Goal: Task Accomplishment & Management: Use online tool/utility

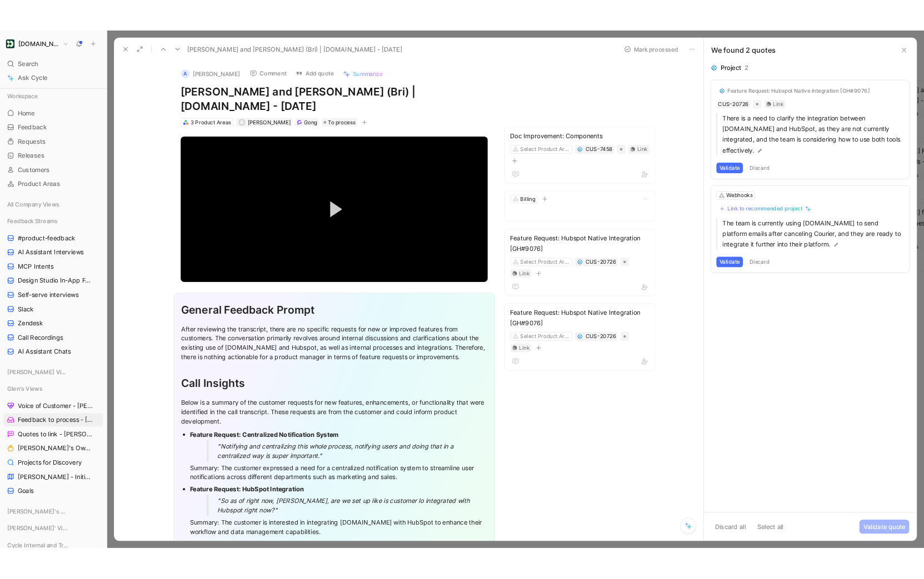
scroll to position [170, 0]
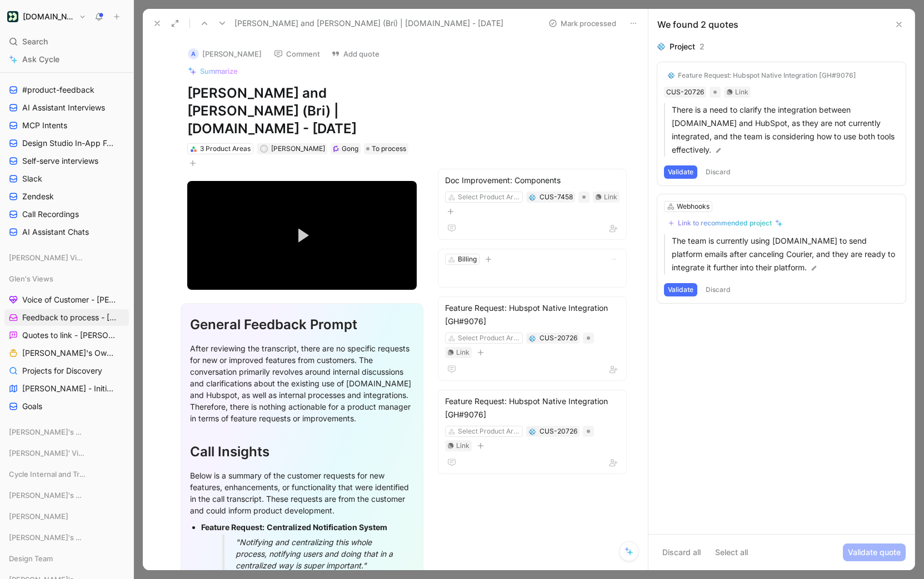
click at [677, 171] on button "Validate" at bounding box center [680, 172] width 33 height 13
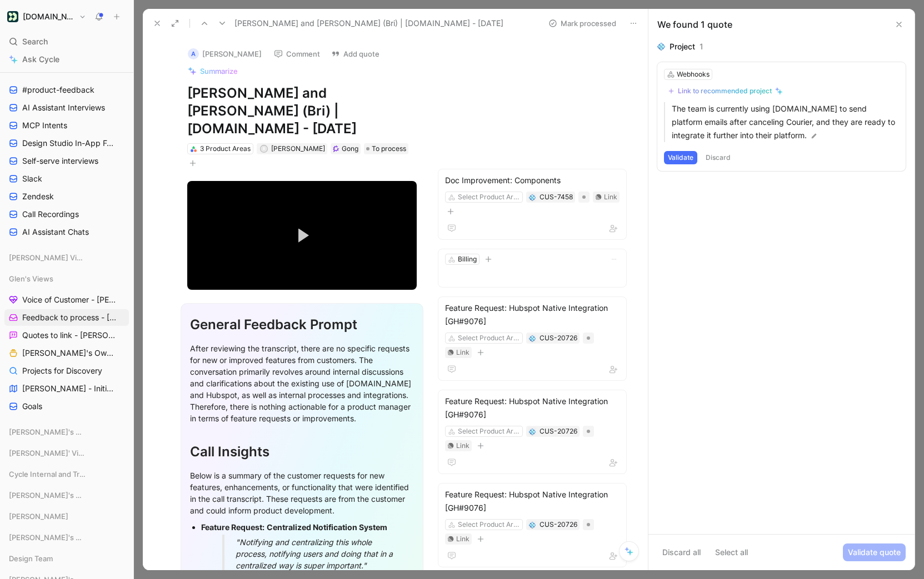
click at [716, 158] on button "Discard" at bounding box center [718, 157] width 33 height 13
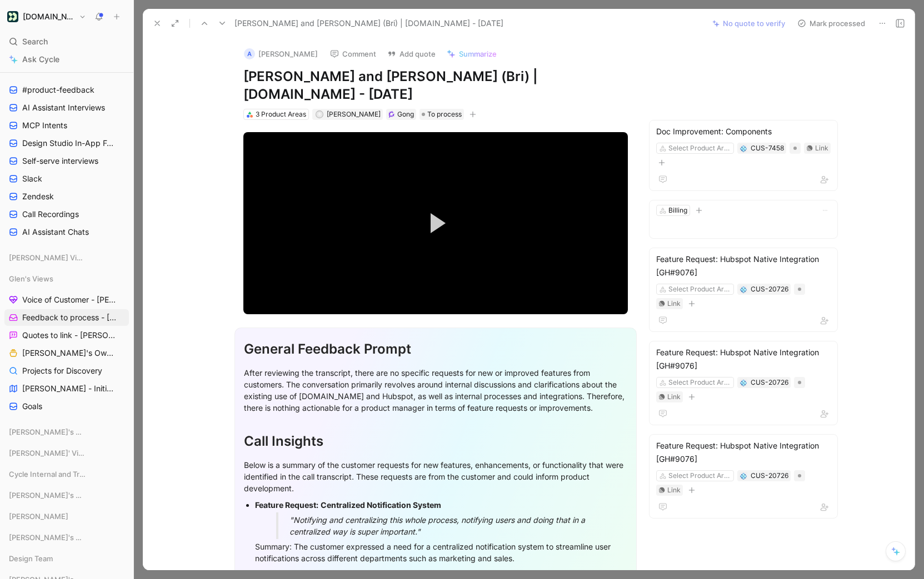
click at [823, 23] on button "Mark processed" at bounding box center [831, 24] width 78 height 16
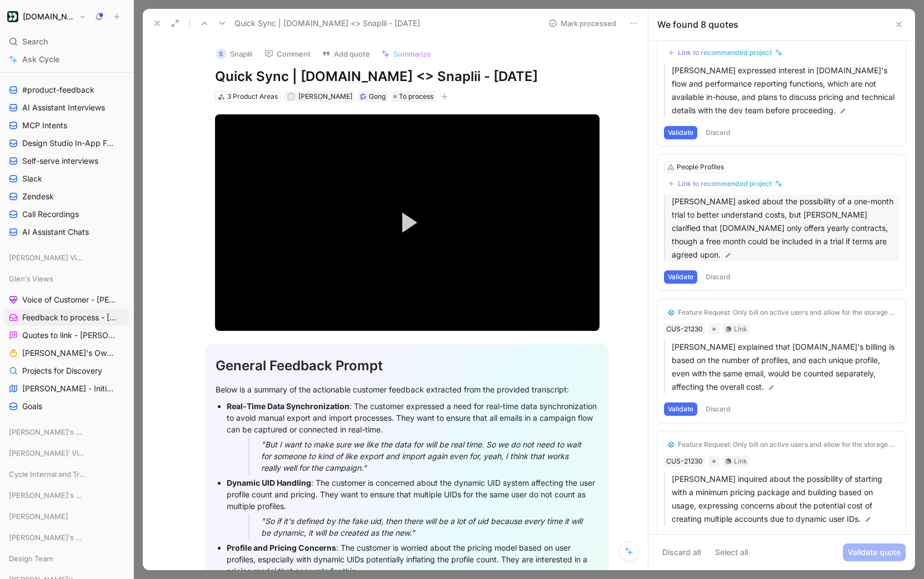
scroll to position [38, 0]
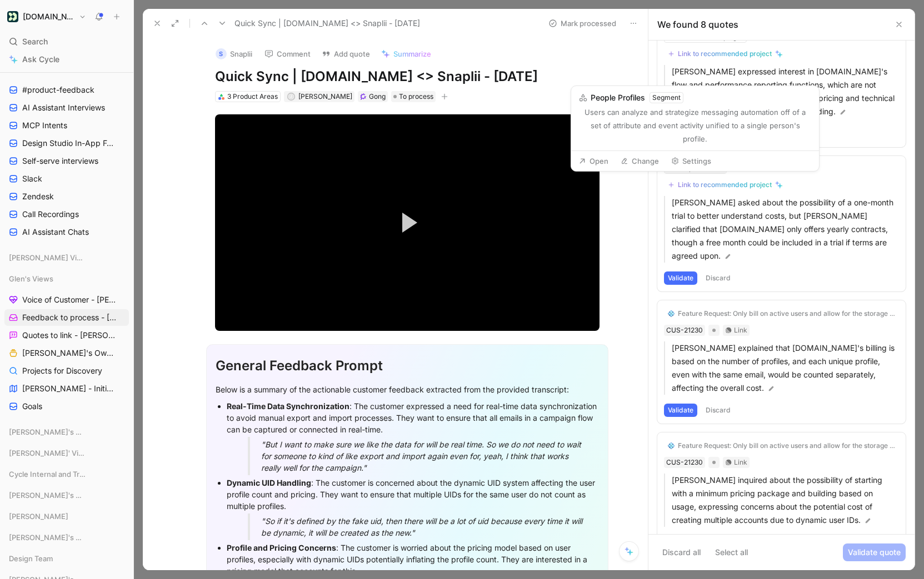
click at [692, 167] on div "People Profiles" at bounding box center [700, 168] width 47 height 11
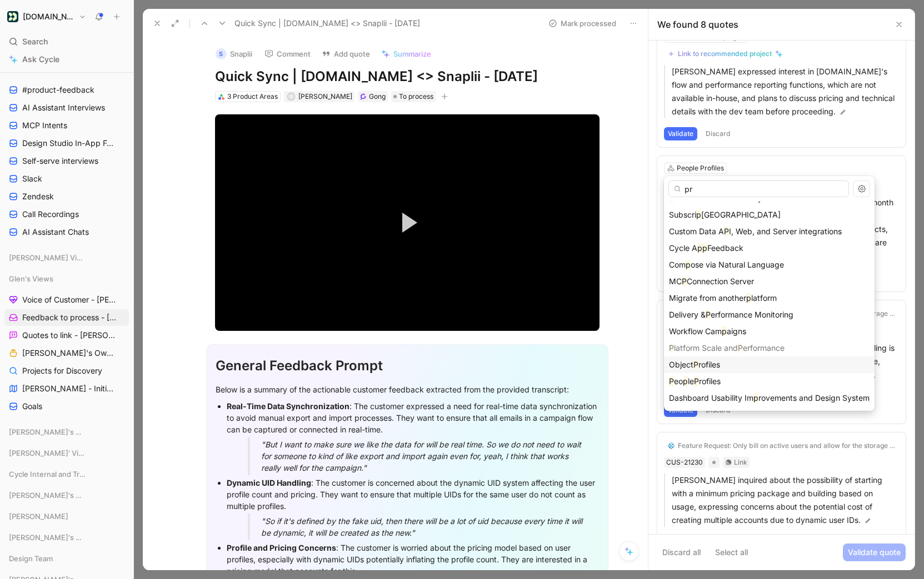
scroll to position [0, 0]
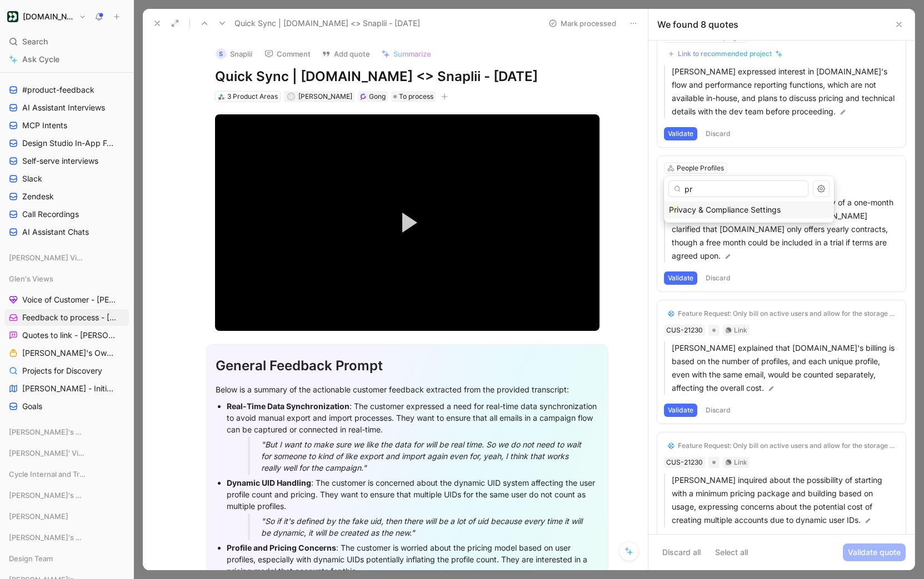
type input "p"
click at [722, 279] on button "Discard" at bounding box center [718, 278] width 33 height 13
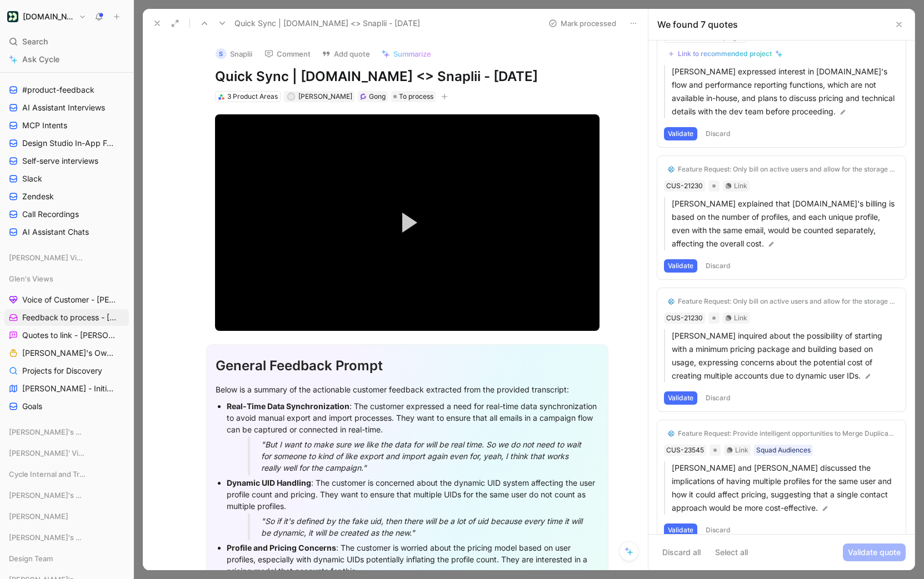
click at [719, 267] on button "Discard" at bounding box center [718, 265] width 33 height 13
click at [721, 136] on button "Discard" at bounding box center [718, 133] width 33 height 13
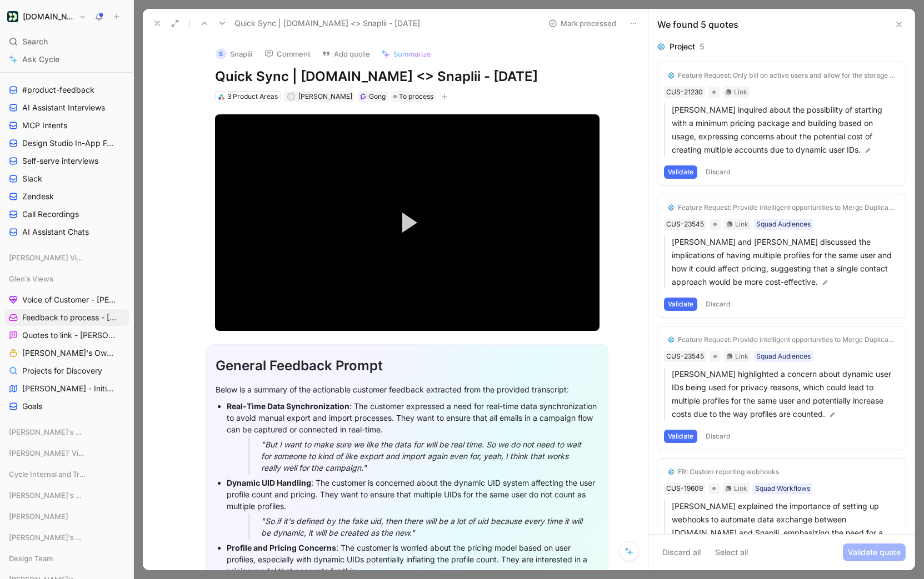
click at [686, 172] on button "Validate" at bounding box center [680, 172] width 33 height 13
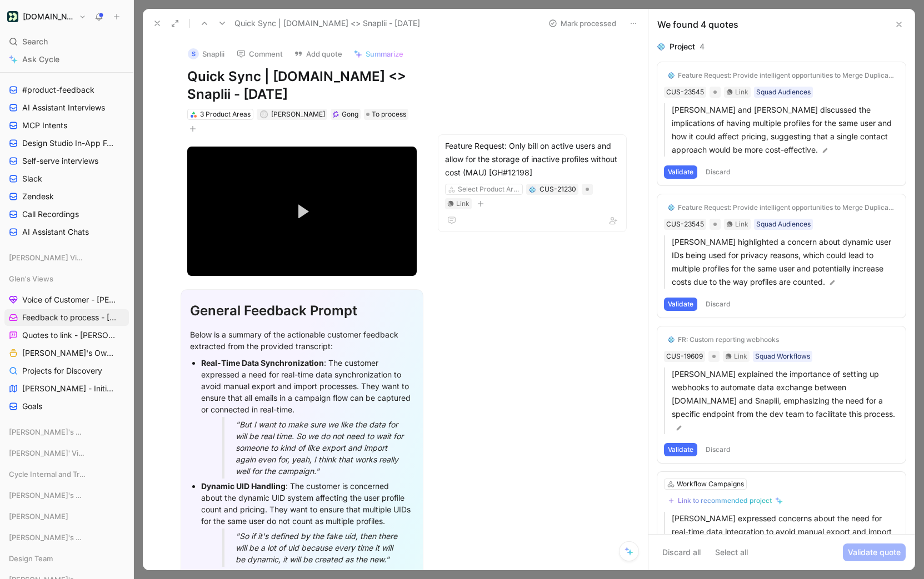
click at [721, 175] on button "Discard" at bounding box center [718, 172] width 33 height 13
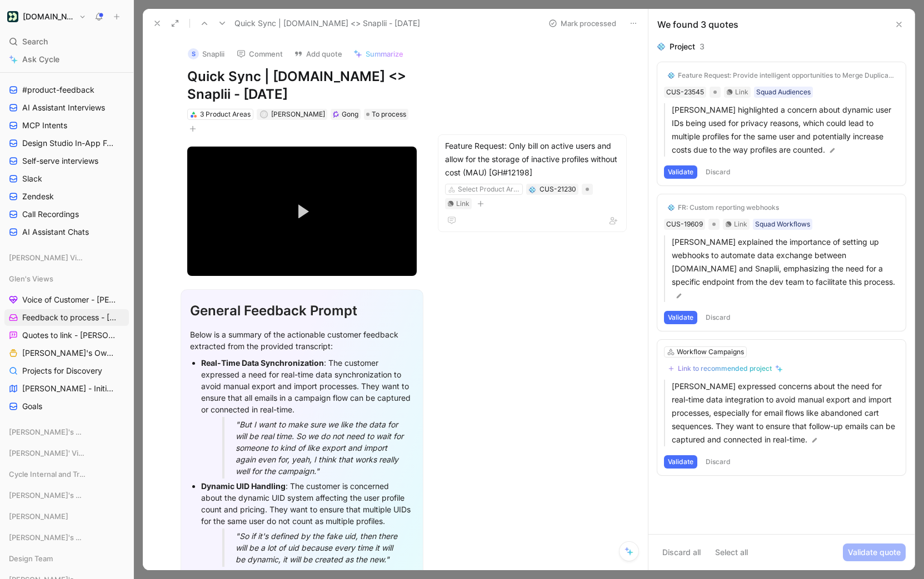
click at [680, 169] on button "Validate" at bounding box center [680, 172] width 33 height 13
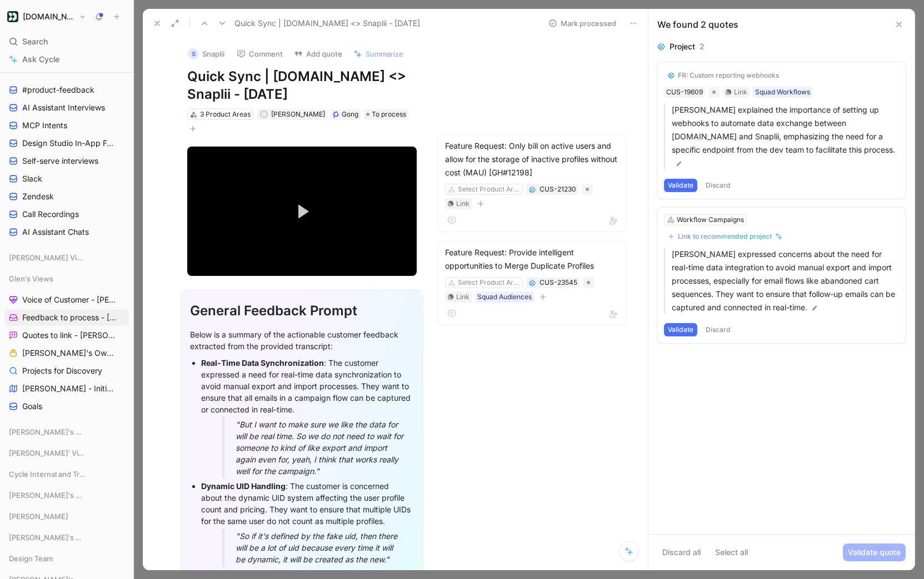
click at [711, 179] on button "Discard" at bounding box center [718, 185] width 33 height 13
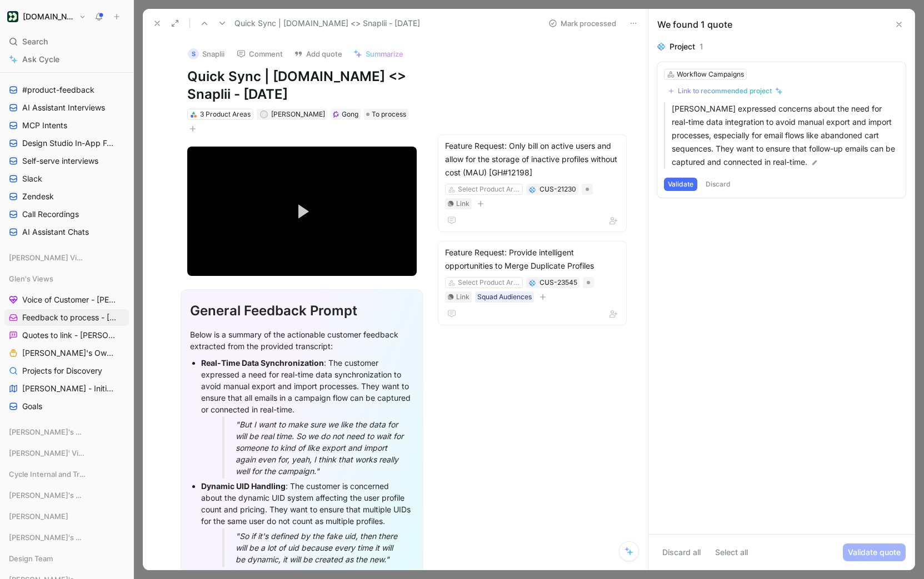
click at [713, 179] on button "Discard" at bounding box center [718, 184] width 33 height 13
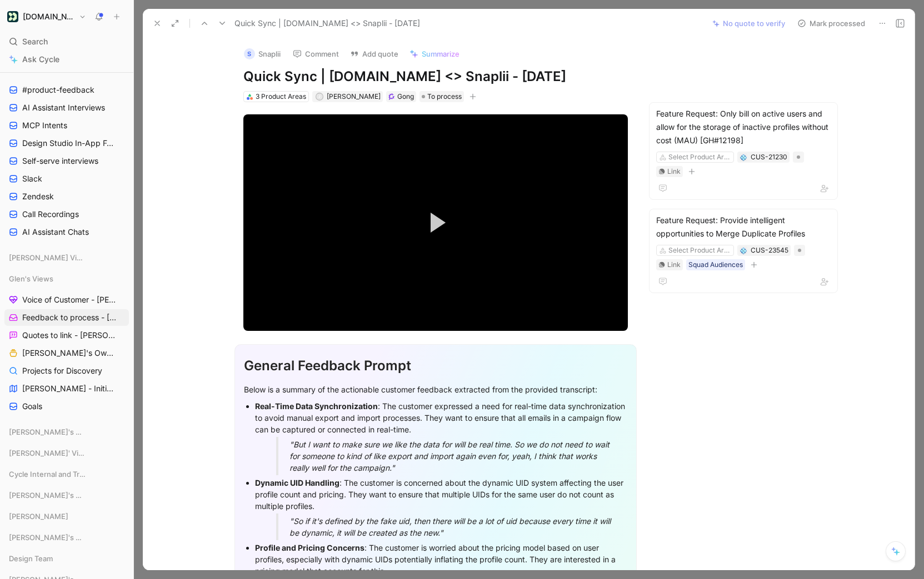
click at [827, 27] on button "Mark processed" at bounding box center [831, 24] width 78 height 16
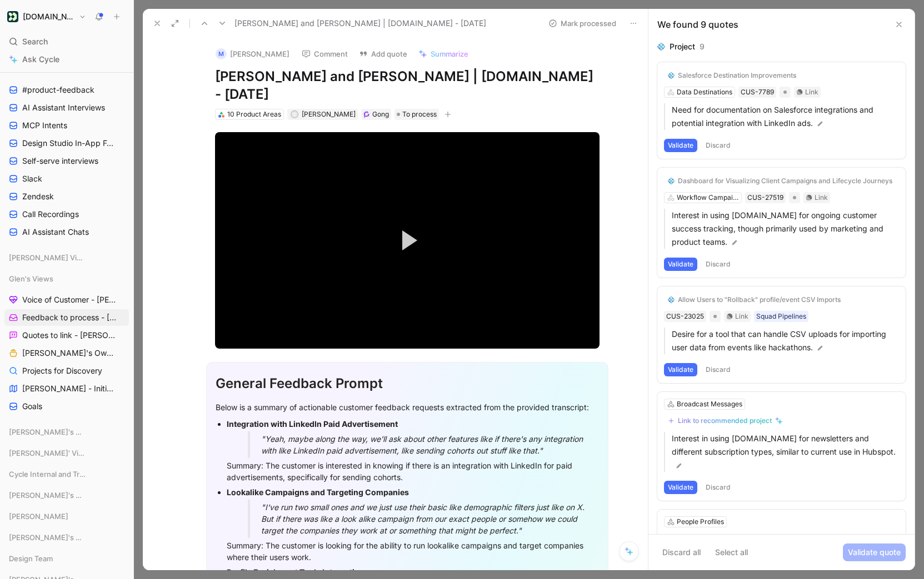
click at [675, 147] on button "Validate" at bounding box center [680, 145] width 33 height 13
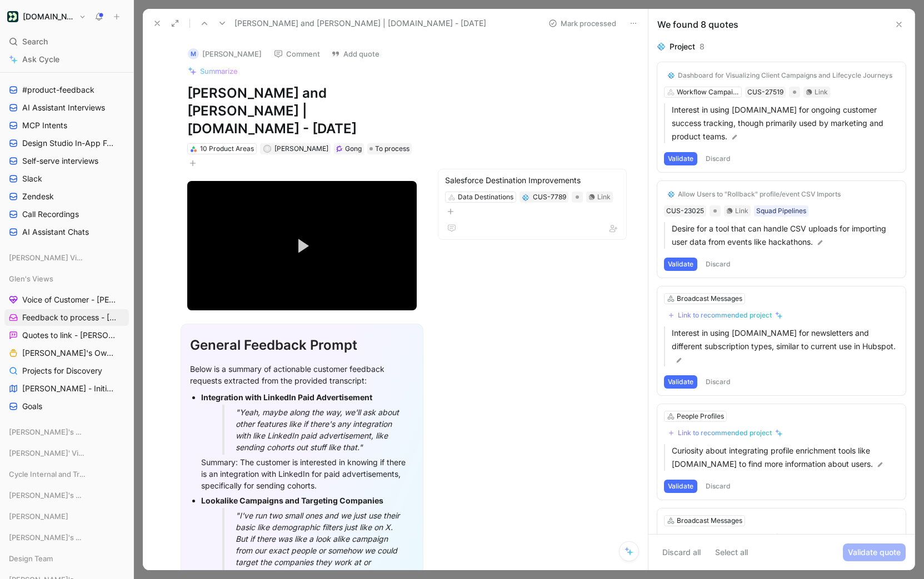
click at [716, 158] on button "Discard" at bounding box center [718, 158] width 33 height 13
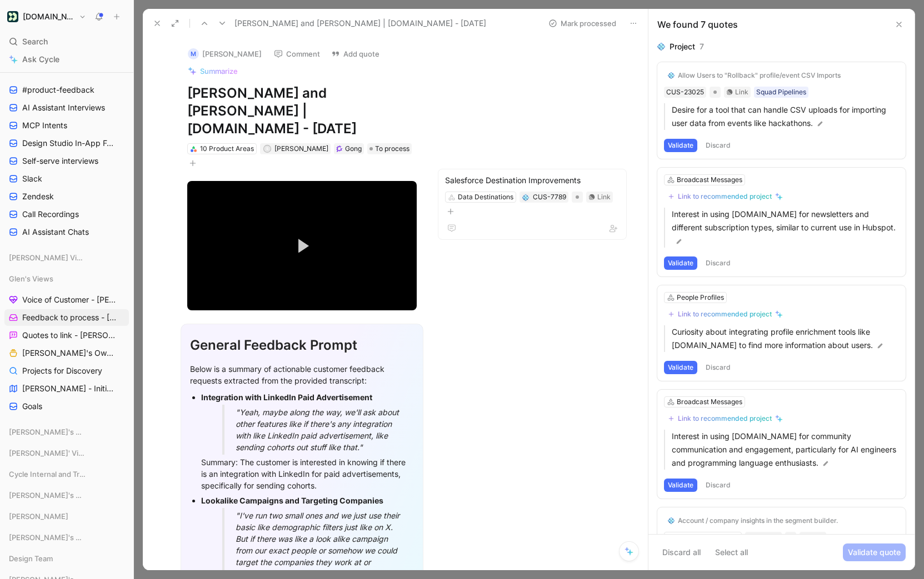
click at [720, 144] on button "Discard" at bounding box center [718, 145] width 33 height 13
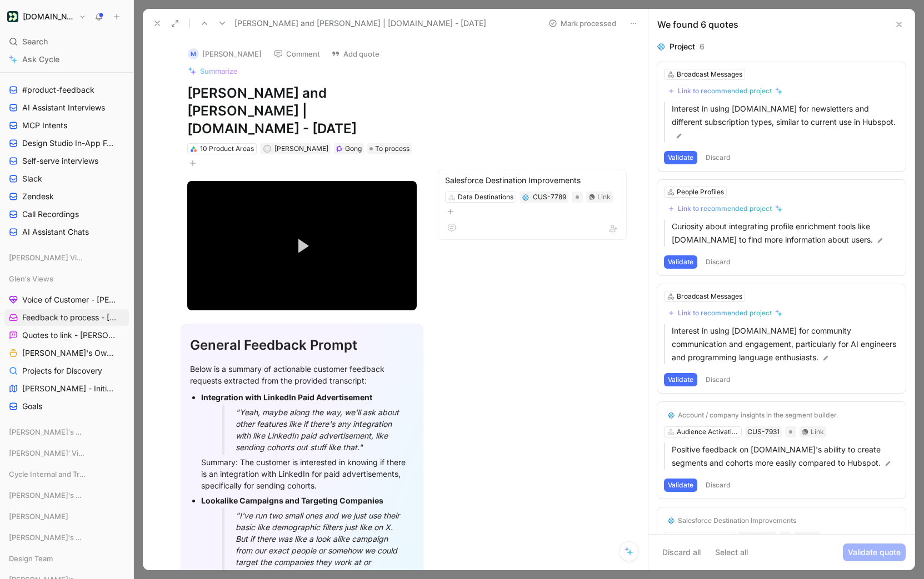
click at [713, 151] on button "Discard" at bounding box center [718, 157] width 33 height 13
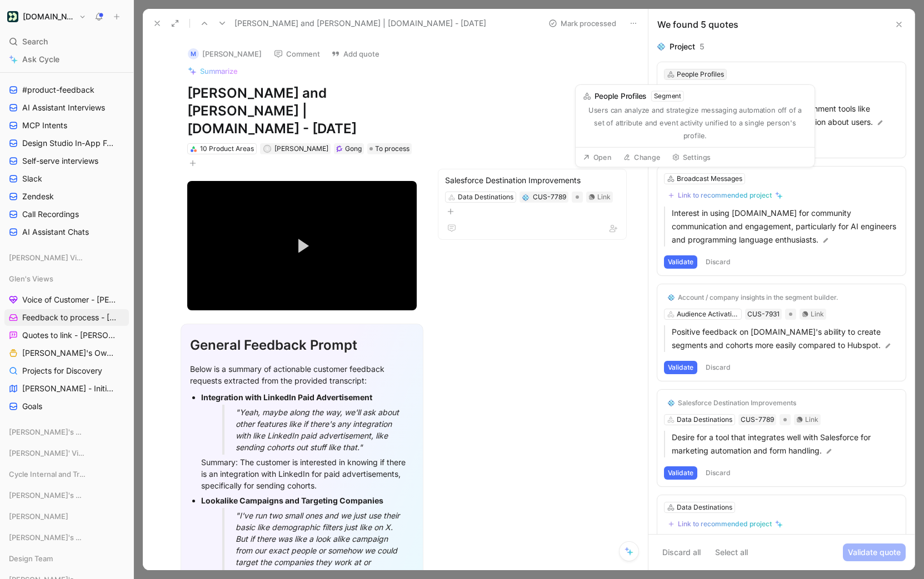
click at [704, 77] on div "People Profiles" at bounding box center [700, 74] width 47 height 11
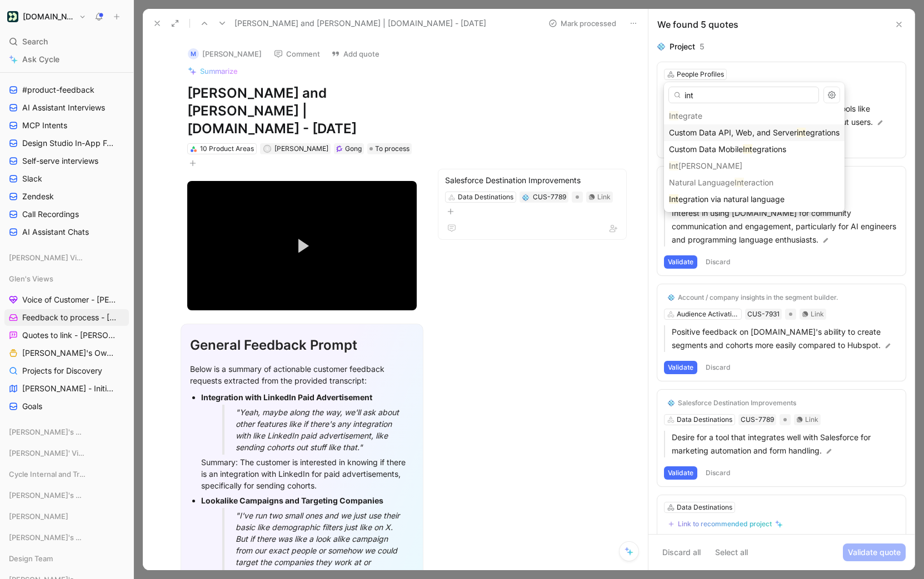
type input "int"
click at [726, 135] on span "Custom Data API, Web, and Server" at bounding box center [733, 132] width 128 height 9
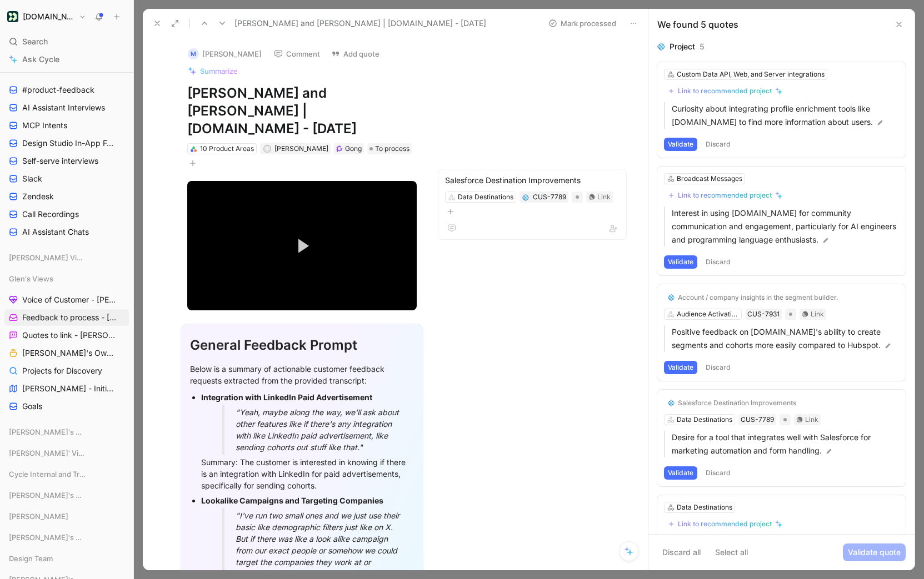
click at [676, 146] on button "Validate" at bounding box center [680, 144] width 33 height 13
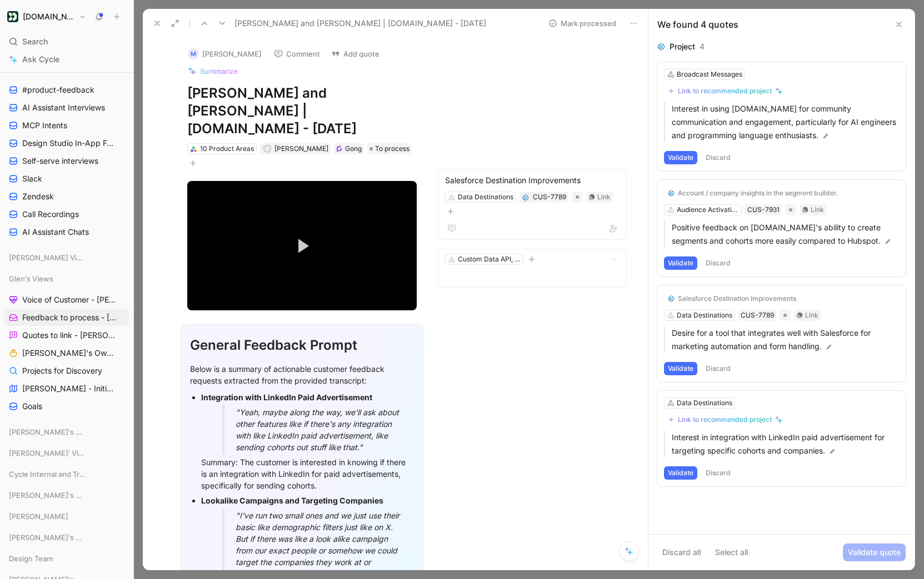
click at [723, 155] on button "Discard" at bounding box center [718, 157] width 33 height 13
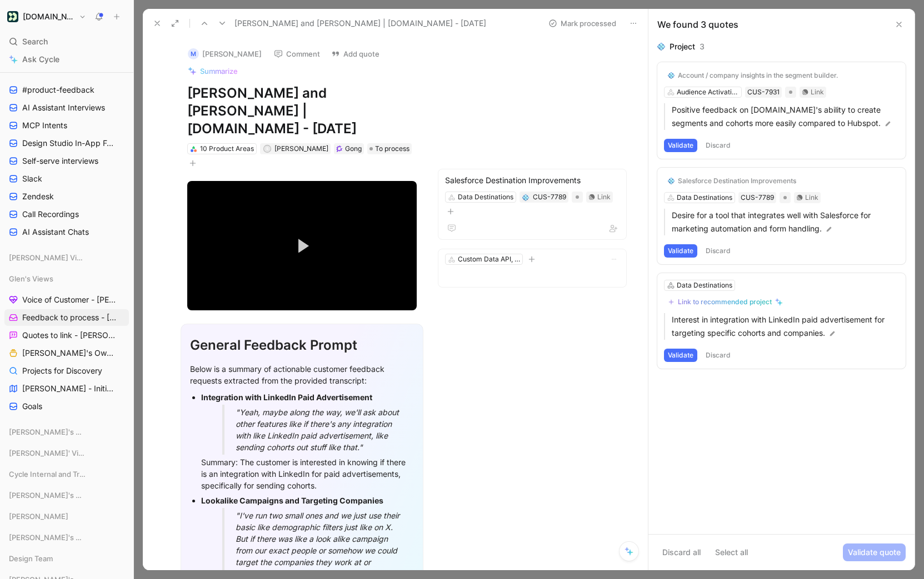
click at [721, 143] on button "Discard" at bounding box center [718, 145] width 33 height 13
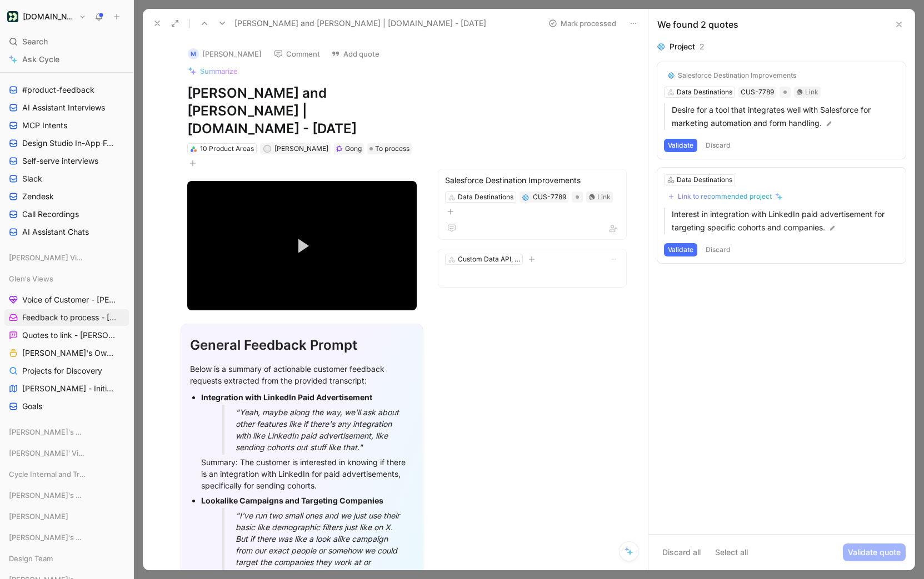
click at [679, 143] on button "Validate" at bounding box center [680, 145] width 33 height 13
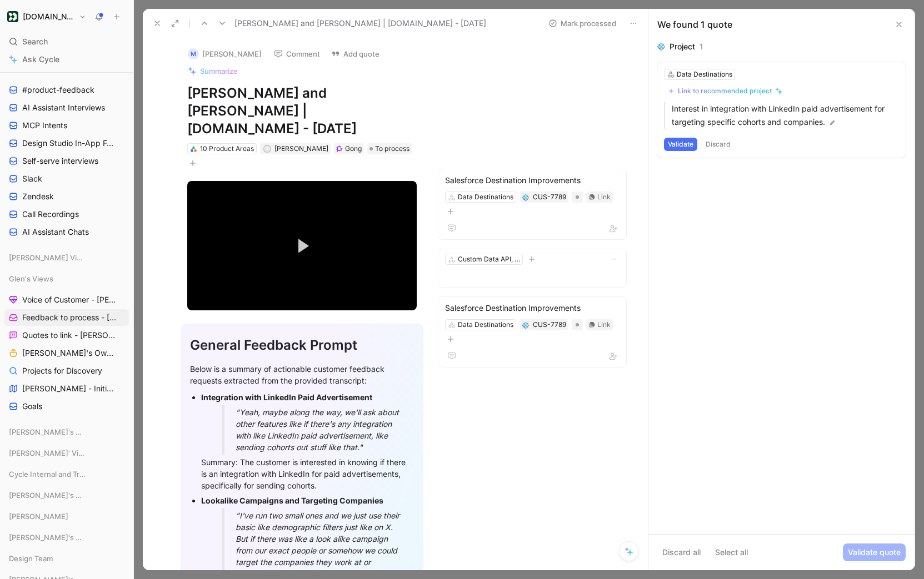
click at [679, 143] on button "Validate" at bounding box center [680, 144] width 33 height 13
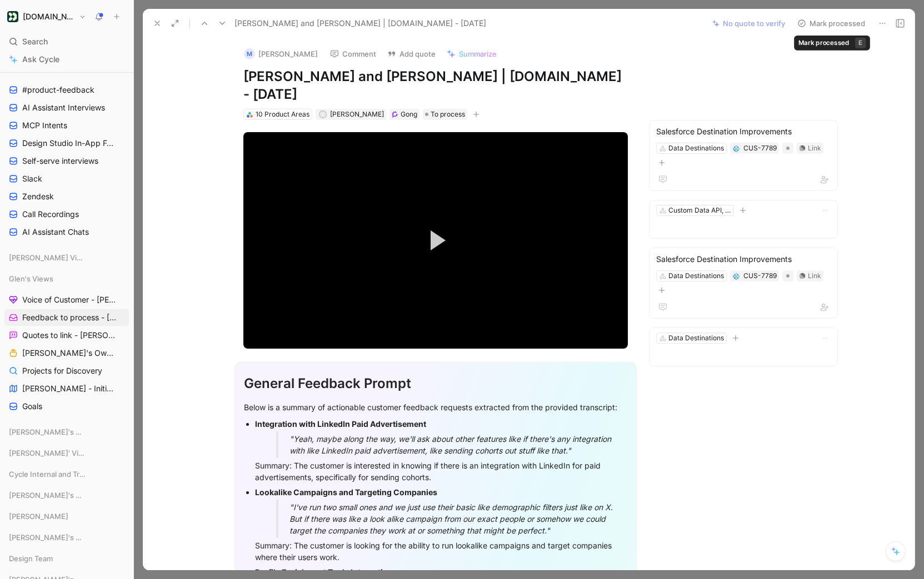
click at [818, 21] on button "Mark processed" at bounding box center [831, 24] width 78 height 16
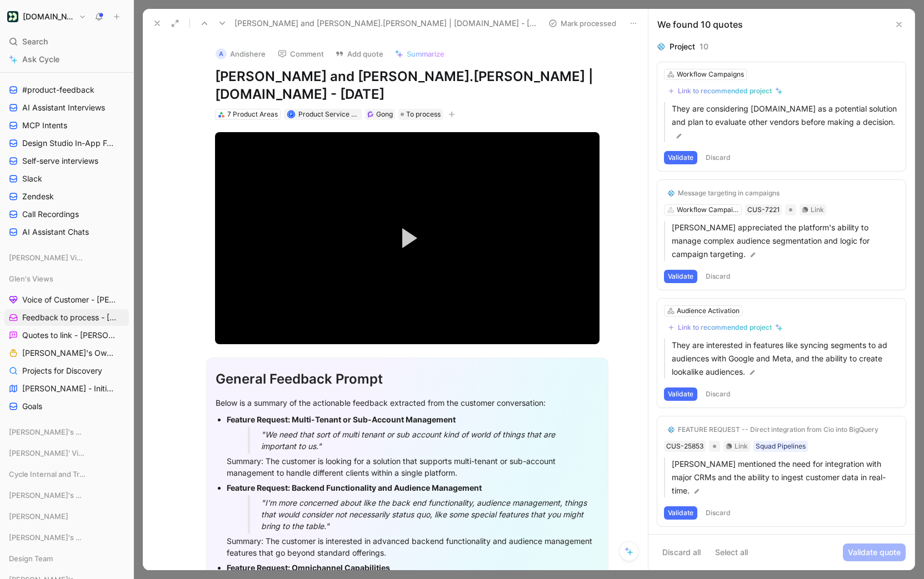
click at [718, 151] on button "Discard" at bounding box center [718, 157] width 33 height 13
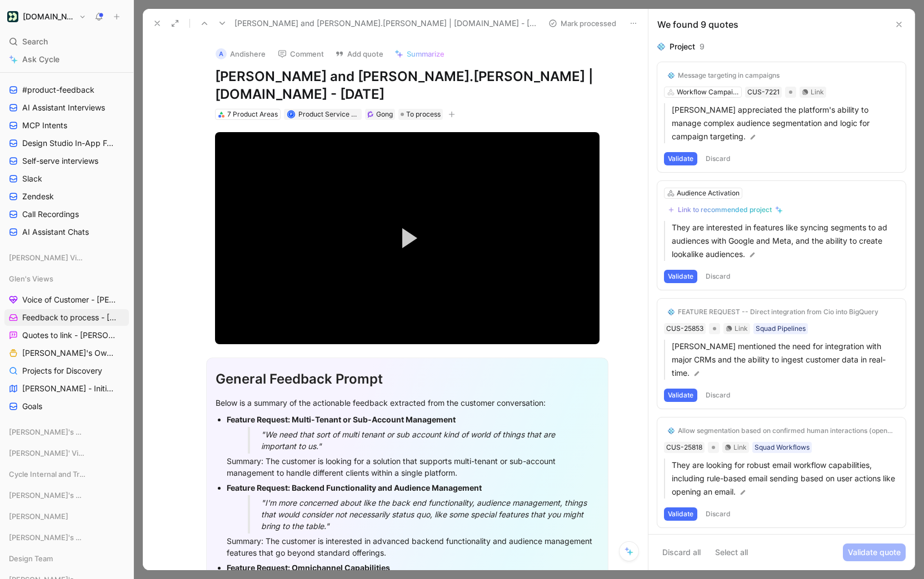
scroll to position [1, 0]
click at [723, 152] on button "Discard" at bounding box center [718, 158] width 33 height 13
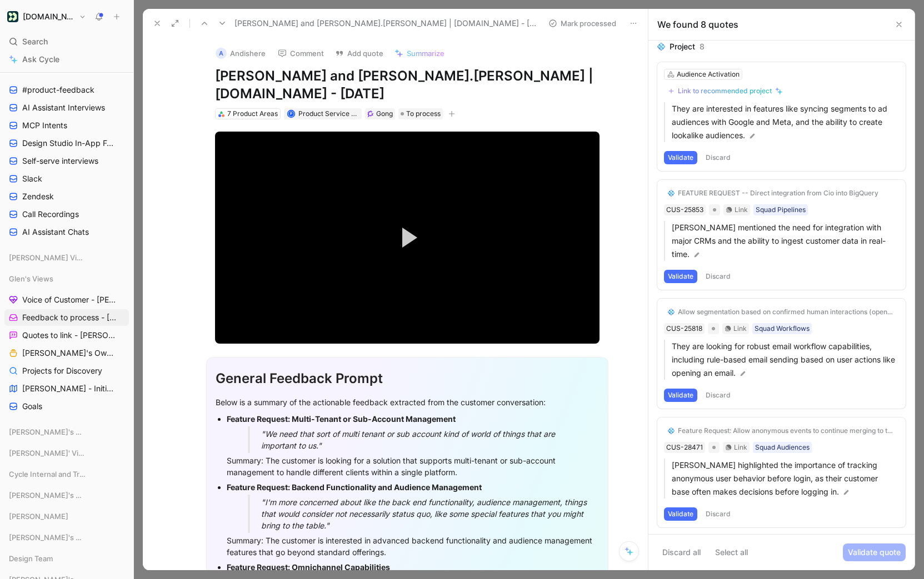
click at [728, 150] on div "Audience Activation Link to recommended project They are interested in features…" at bounding box center [781, 116] width 248 height 109
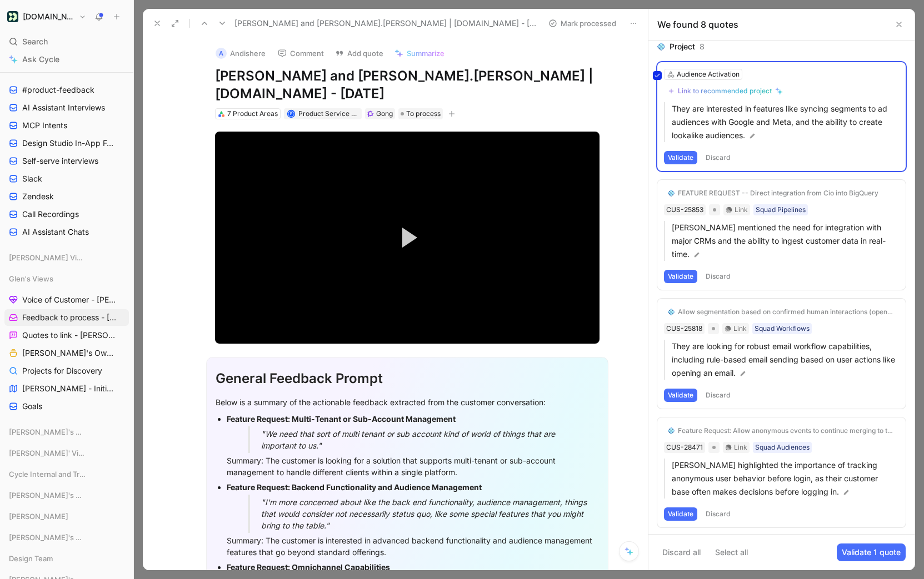
click at [725, 152] on div "Audience Activation Link to recommended project They are interested in features…" at bounding box center [781, 116] width 248 height 109
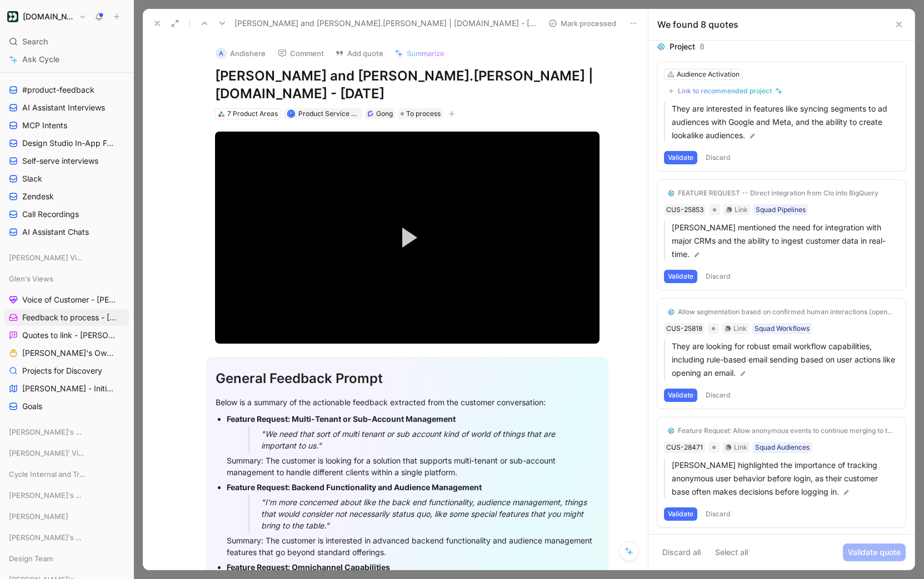
click at [722, 155] on button "Discard" at bounding box center [718, 157] width 33 height 13
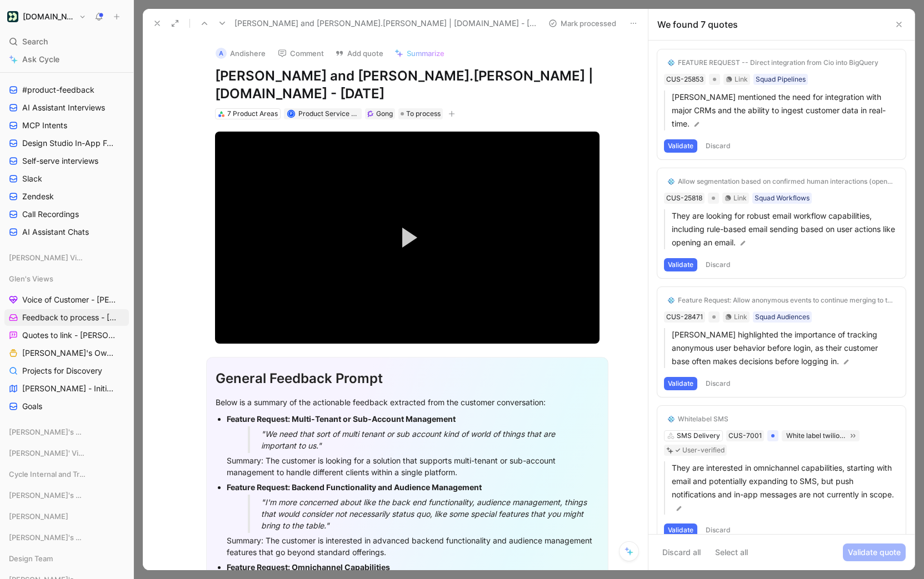
scroll to position [12, 0]
click at [688, 141] on button "Validate" at bounding box center [680, 147] width 33 height 13
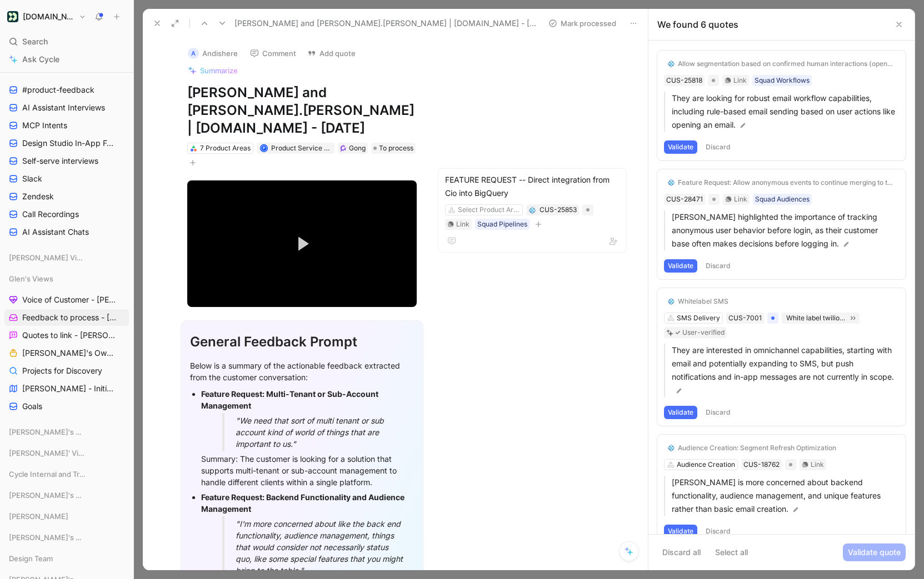
click at [683, 145] on button "Validate" at bounding box center [680, 147] width 33 height 13
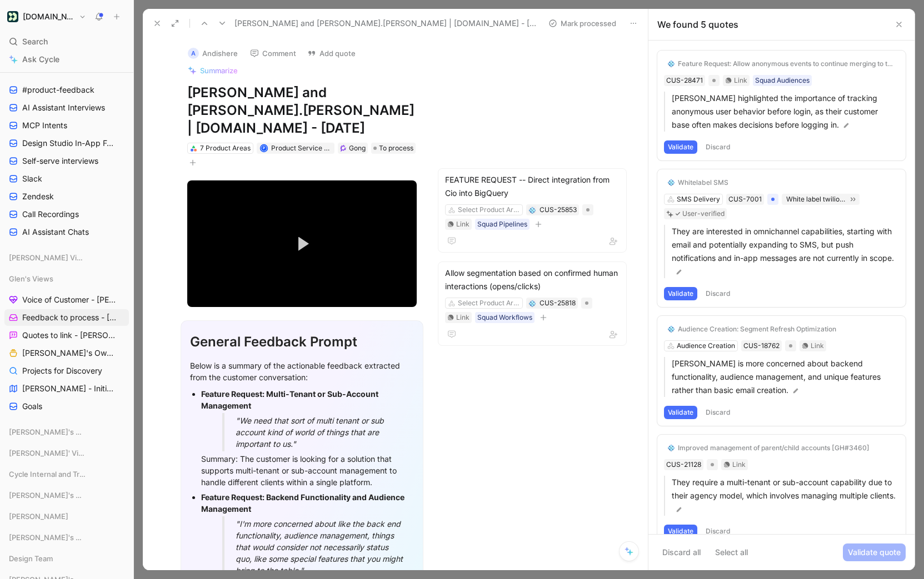
click at [674, 146] on button "Validate" at bounding box center [680, 147] width 33 height 13
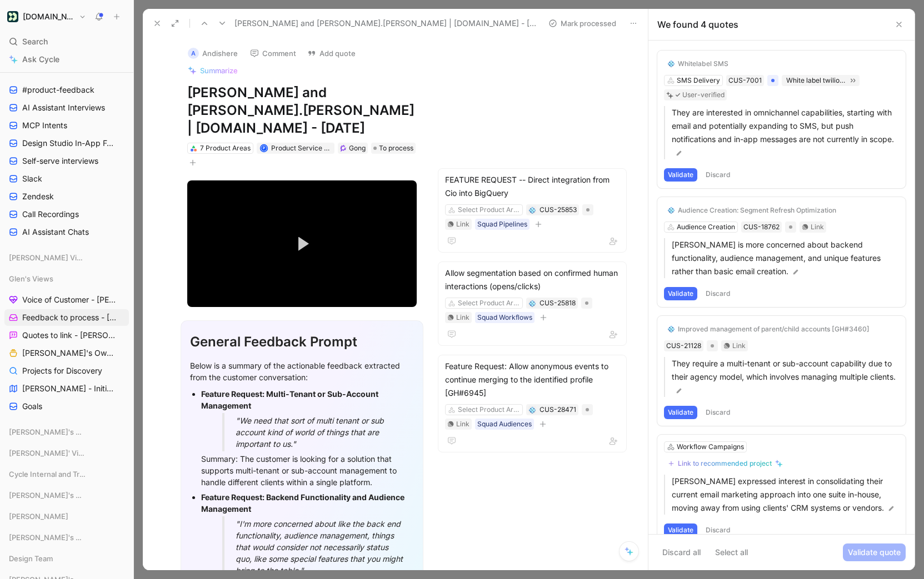
click at [718, 177] on button "Discard" at bounding box center [718, 174] width 33 height 13
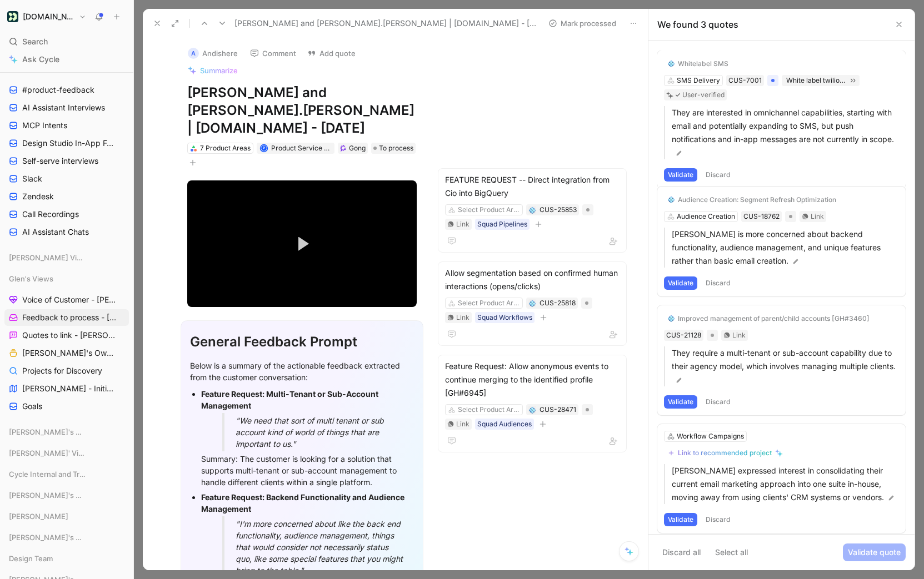
scroll to position [0, 0]
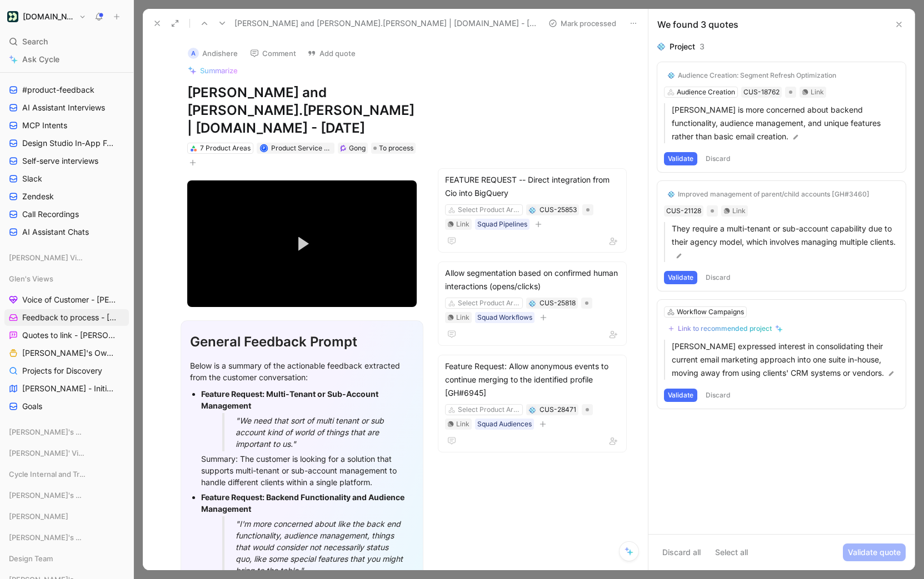
click at [715, 161] on button "Discard" at bounding box center [718, 158] width 33 height 13
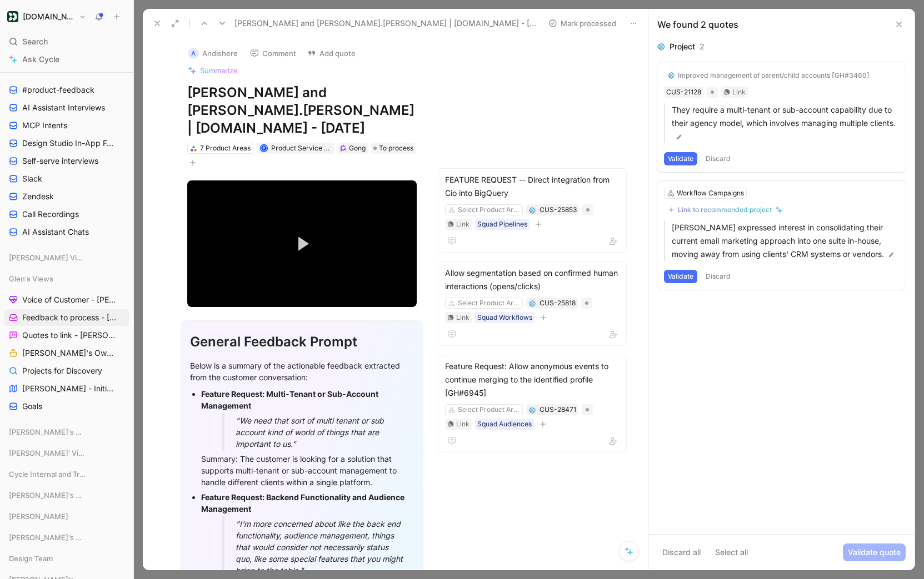
click at [681, 160] on button "Validate" at bounding box center [680, 158] width 33 height 13
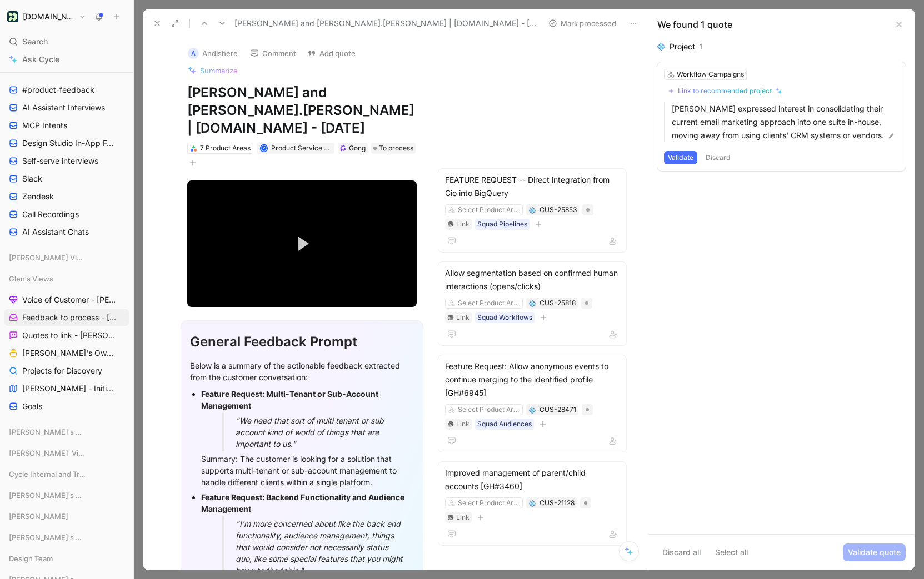
click at [709, 159] on button "Discard" at bounding box center [718, 157] width 33 height 13
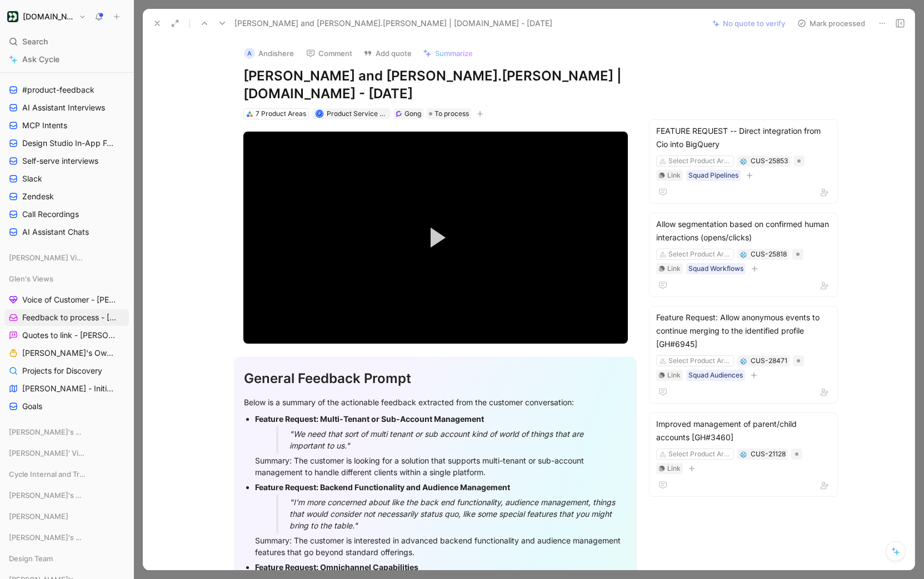
click at [827, 28] on button "Mark processed" at bounding box center [831, 24] width 78 height 16
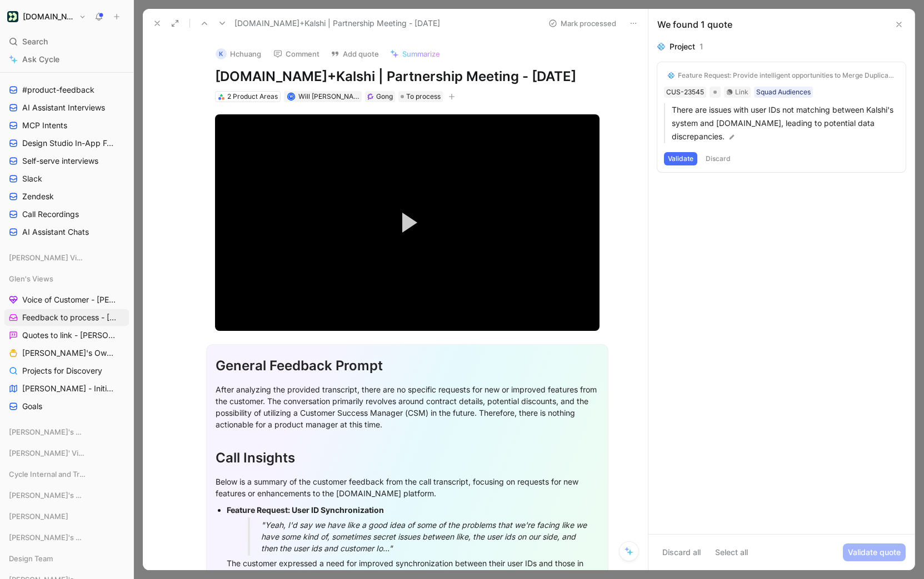
click at [688, 157] on button "Validate" at bounding box center [680, 158] width 33 height 13
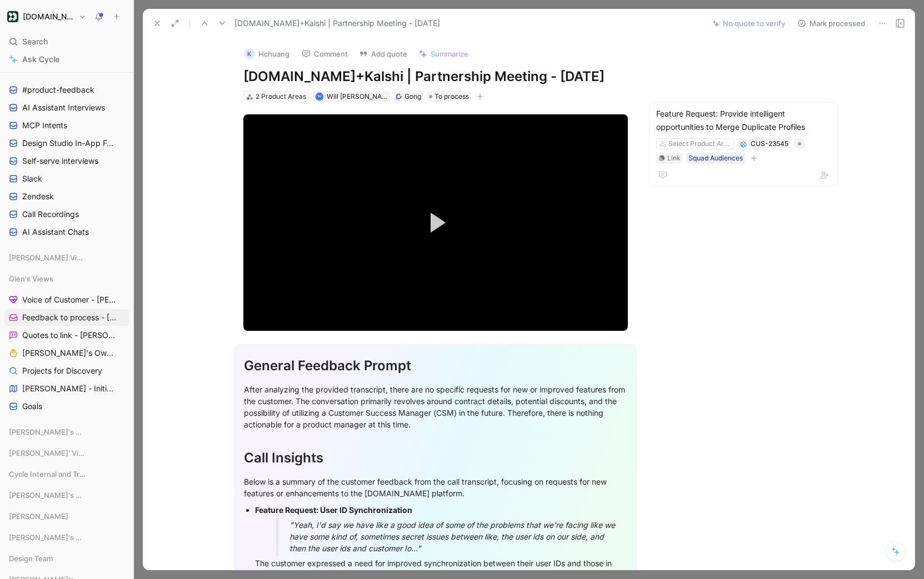
click at [832, 27] on button "Mark processed" at bounding box center [831, 24] width 78 height 16
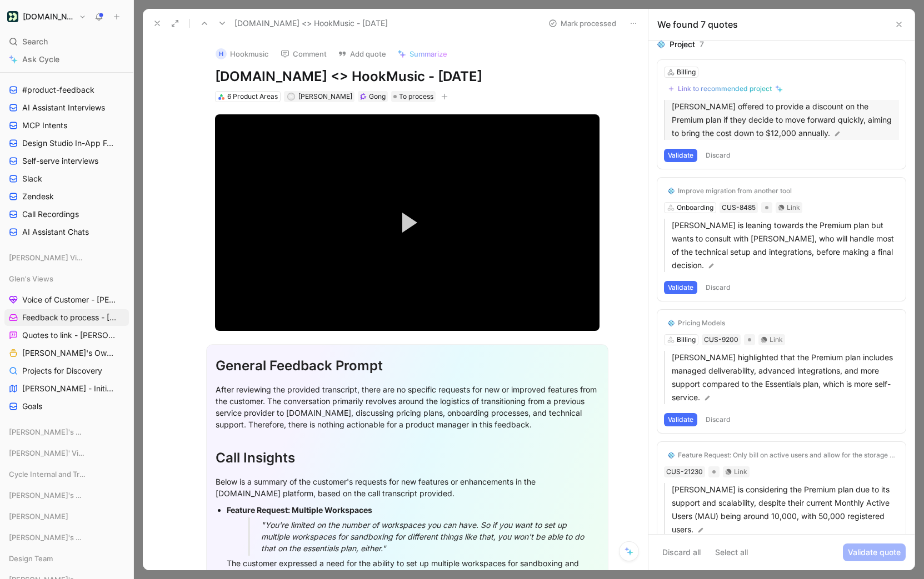
scroll to position [8, 0]
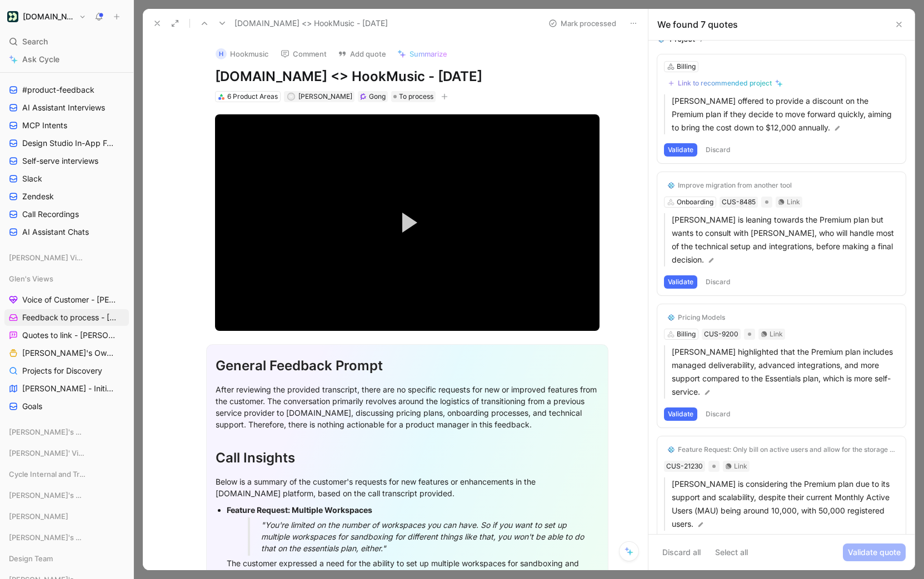
click at [712, 149] on button "Discard" at bounding box center [718, 149] width 33 height 13
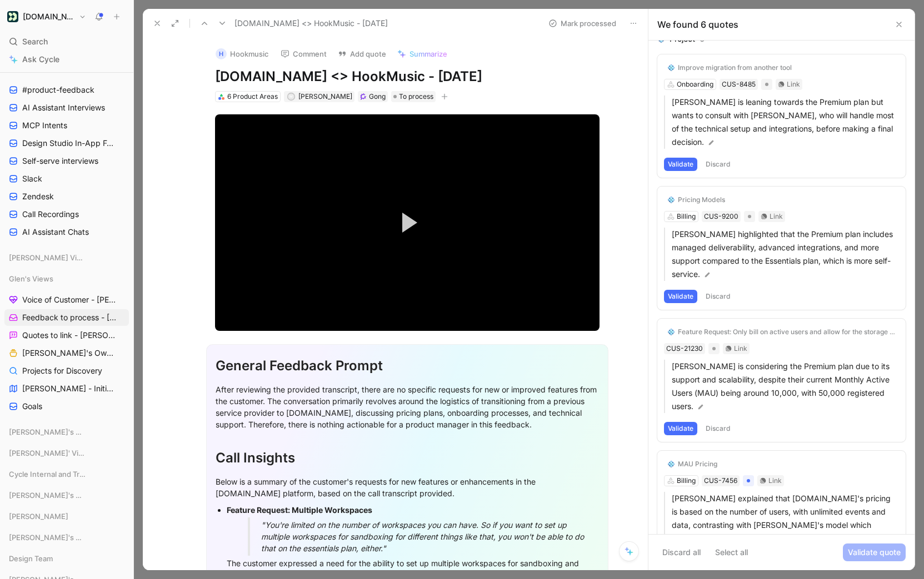
click at [733, 158] on button "Discard" at bounding box center [718, 164] width 33 height 13
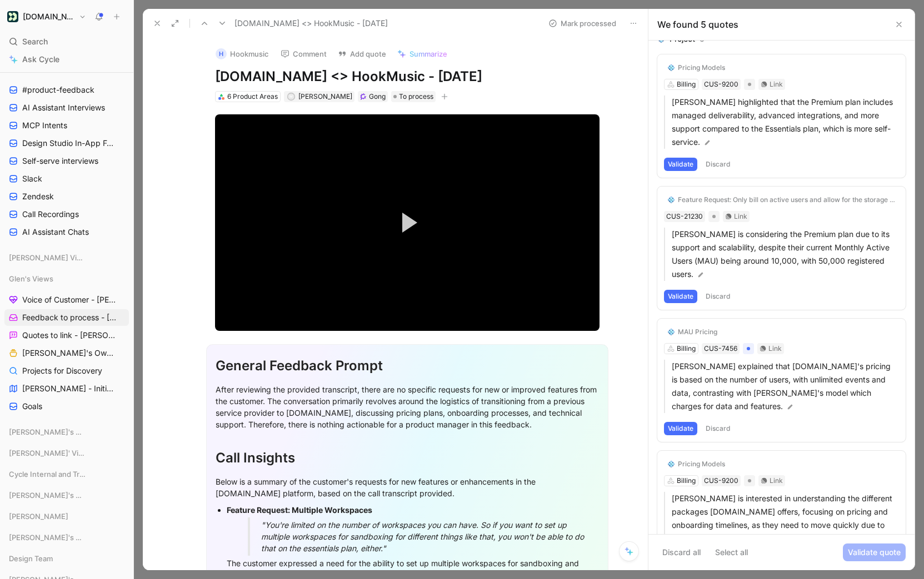
click at [708, 162] on button "Discard" at bounding box center [718, 164] width 33 height 13
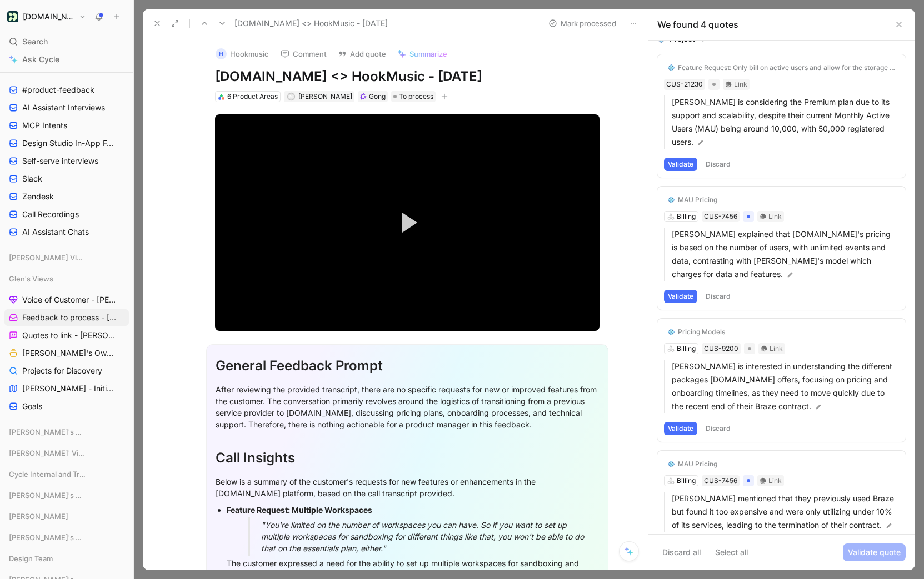
click at [722, 158] on button "Discard" at bounding box center [718, 164] width 33 height 13
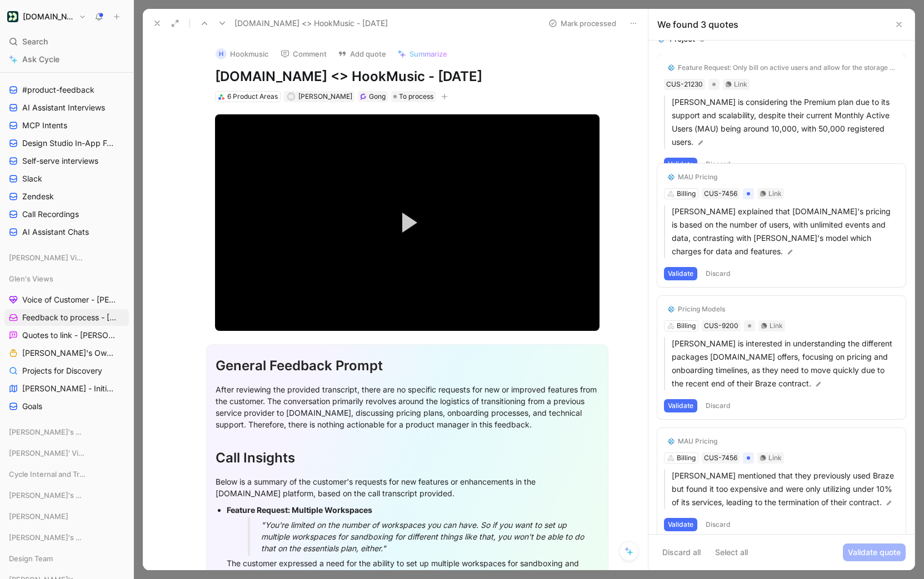
scroll to position [0, 0]
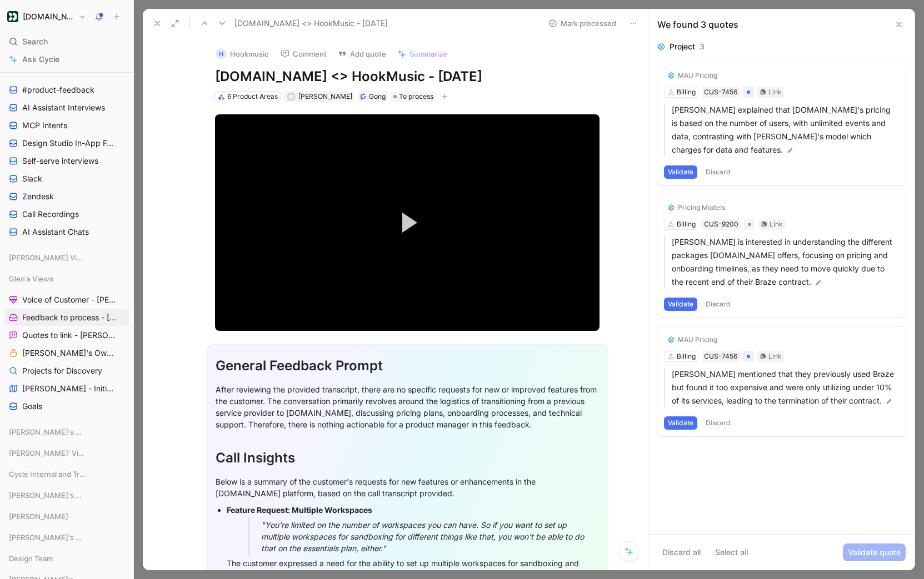
click at [683, 172] on button "Validate" at bounding box center [680, 172] width 33 height 13
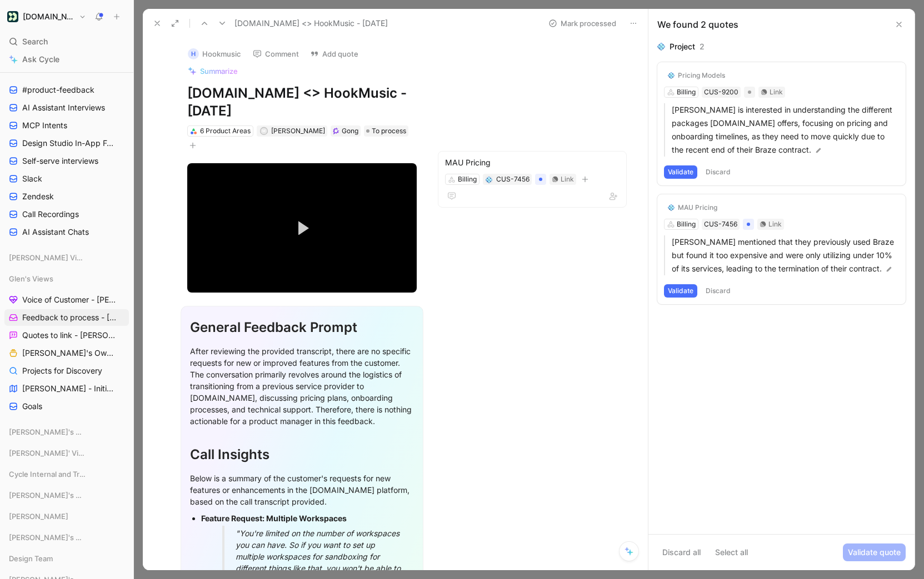
click at [722, 172] on button "Discard" at bounding box center [718, 172] width 33 height 13
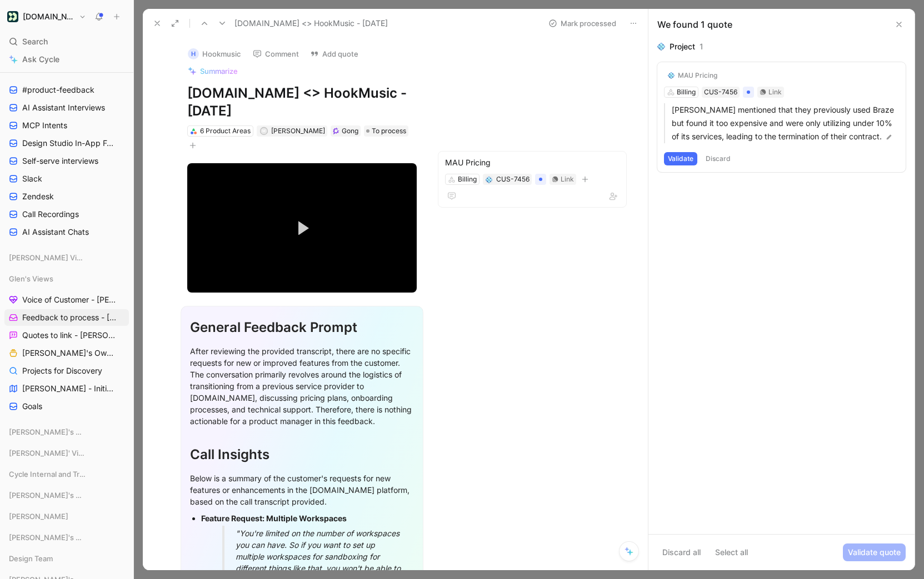
click at [710, 166] on button "Discard" at bounding box center [718, 158] width 33 height 13
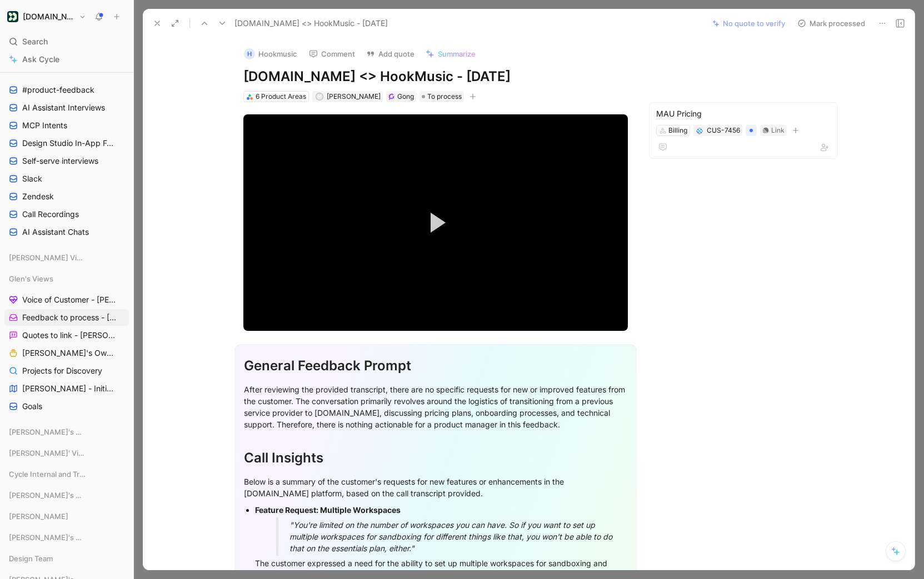
click at [827, 17] on button "Mark processed" at bounding box center [831, 24] width 78 height 16
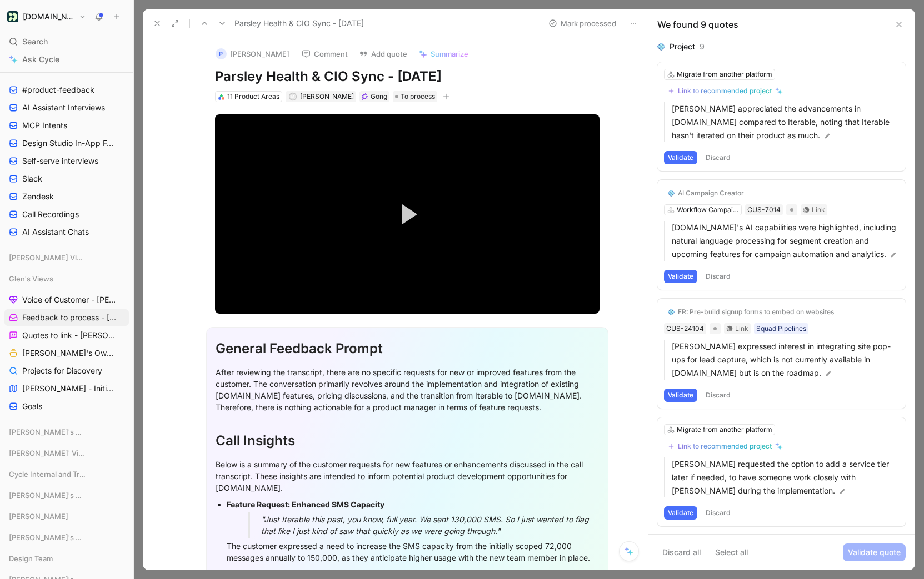
click at [712, 157] on button "Discard" at bounding box center [718, 157] width 33 height 13
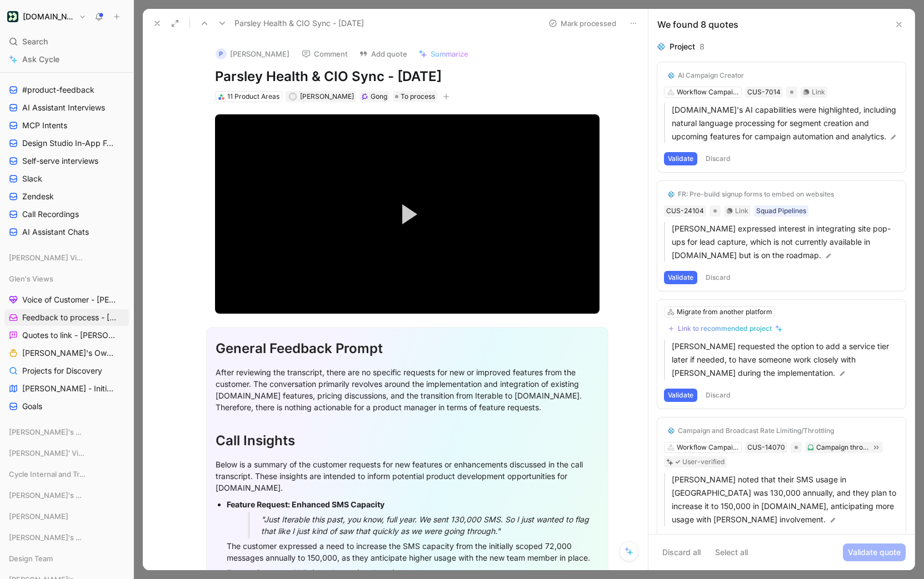
click at [711, 158] on button "Discard" at bounding box center [718, 158] width 33 height 13
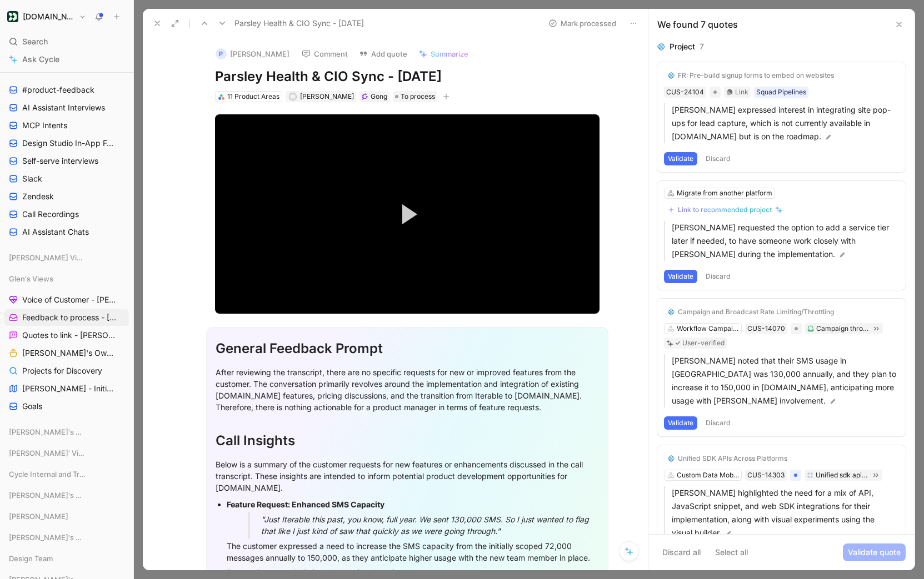
click at [715, 157] on button "Discard" at bounding box center [718, 158] width 33 height 13
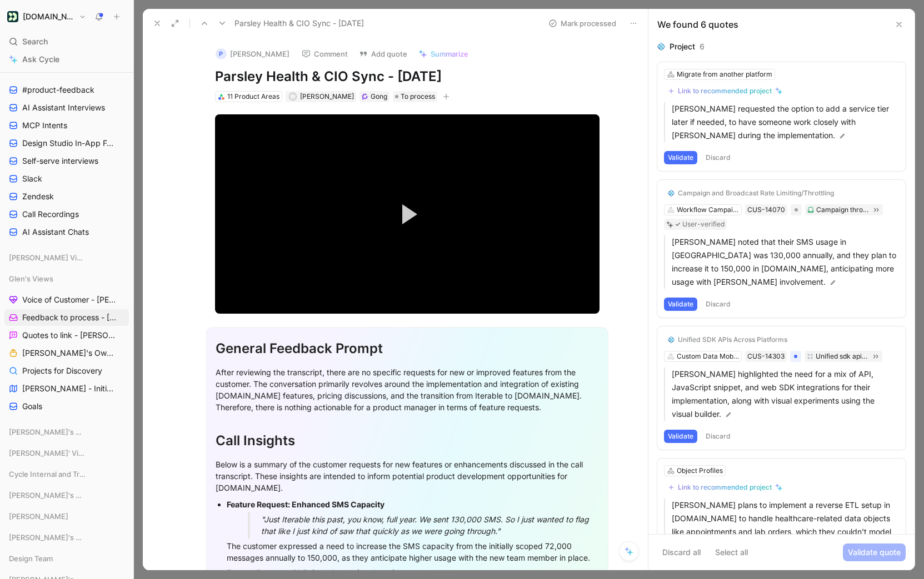
click at [715, 157] on button "Discard" at bounding box center [718, 157] width 33 height 13
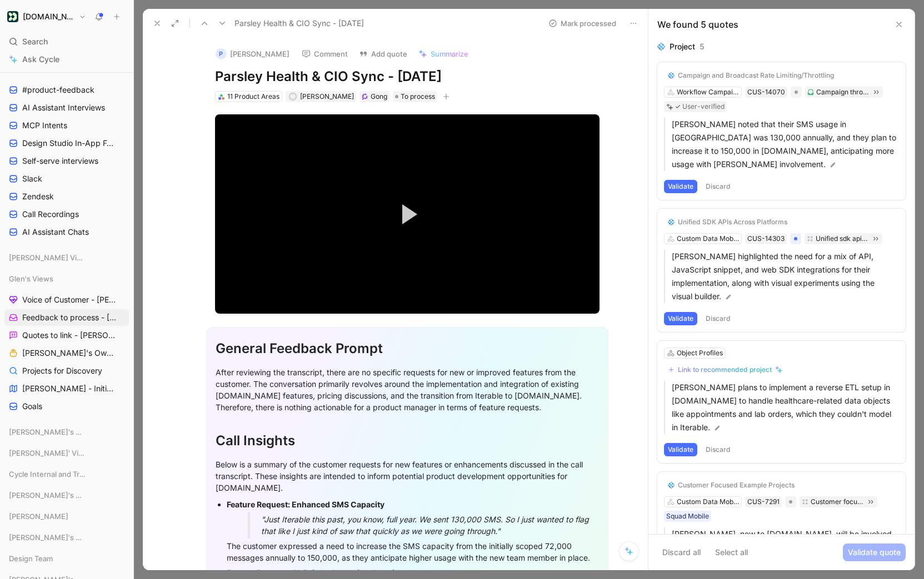
click at [720, 187] on button "Discard" at bounding box center [718, 186] width 33 height 13
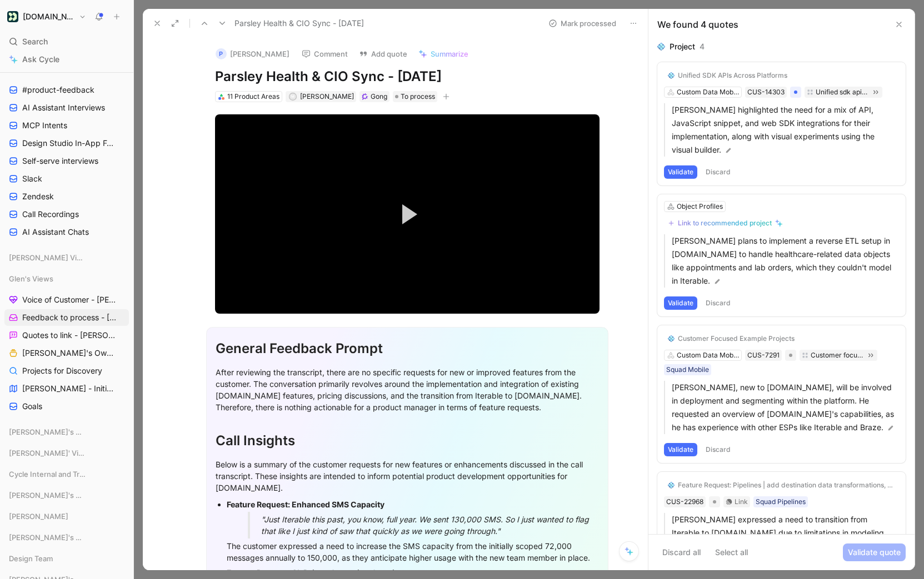
click at [722, 166] on button "Discard" at bounding box center [718, 172] width 33 height 13
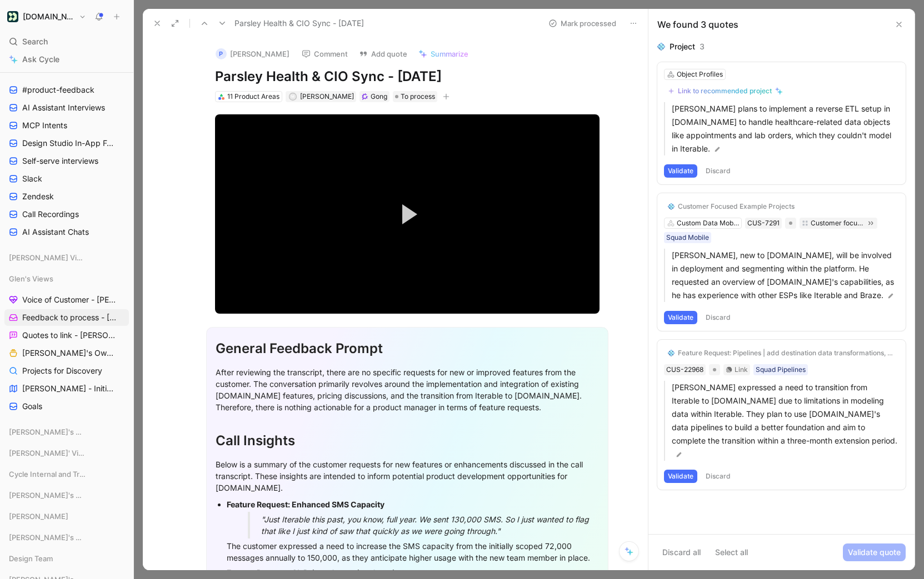
click at [713, 164] on button "Discard" at bounding box center [718, 170] width 33 height 13
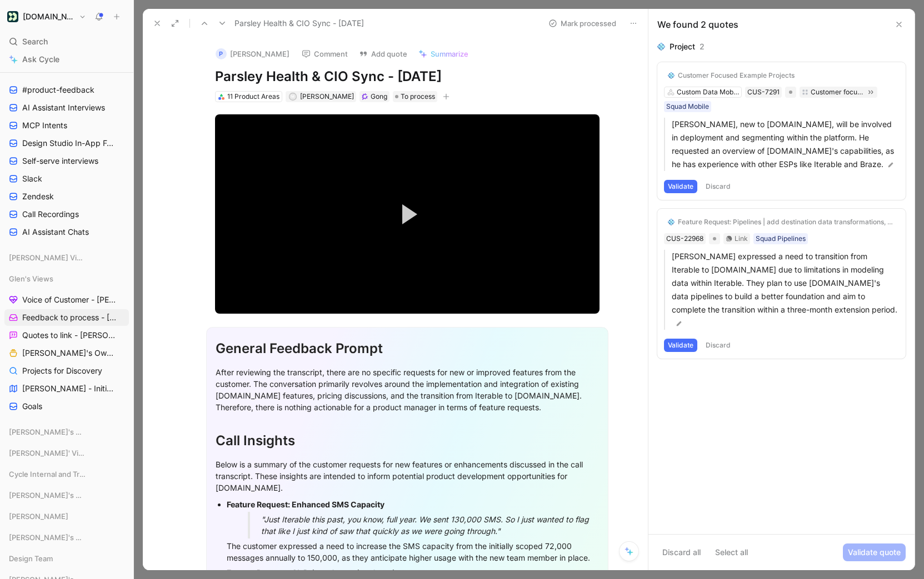
click at [727, 188] on button "Discard" at bounding box center [718, 186] width 33 height 13
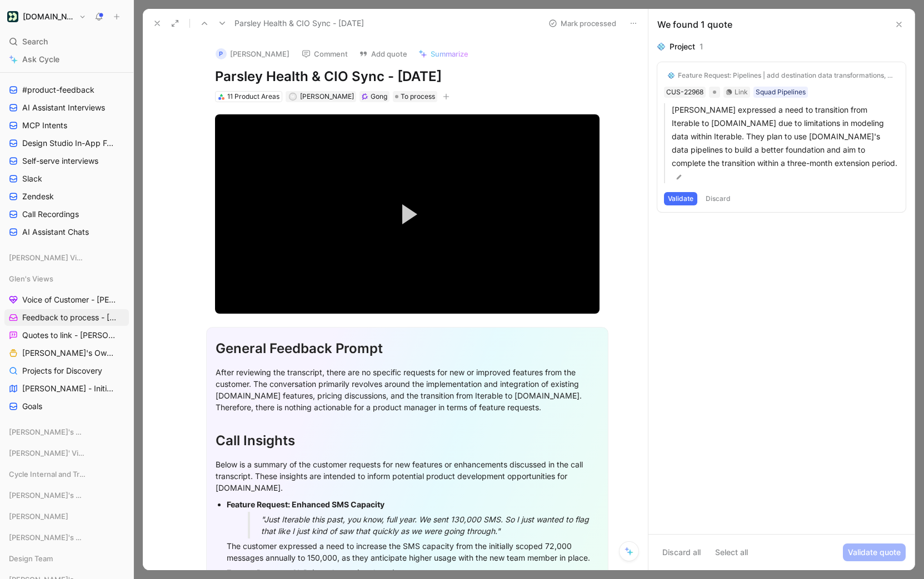
click at [722, 192] on button "Discard" at bounding box center [718, 198] width 33 height 13
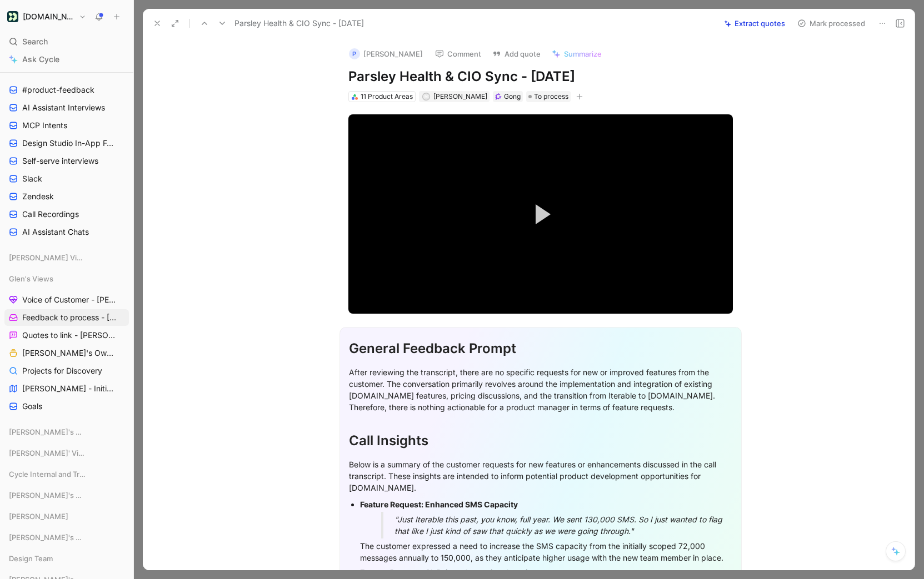
click at [832, 20] on button "Mark processed" at bounding box center [831, 24] width 78 height 16
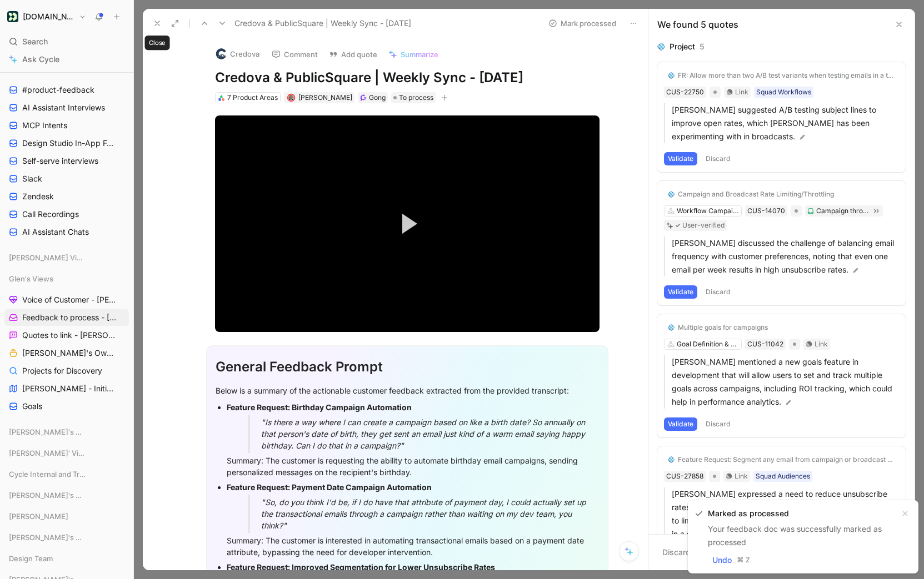
click at [151, 22] on button at bounding box center [157, 24] width 16 height 16
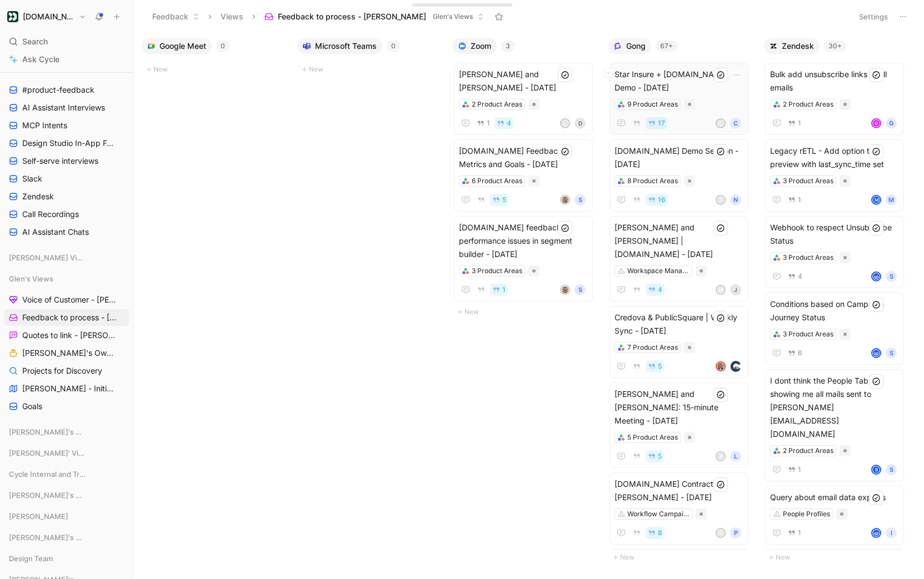
click at [688, 118] on div "17 C C" at bounding box center [678, 123] width 129 height 13
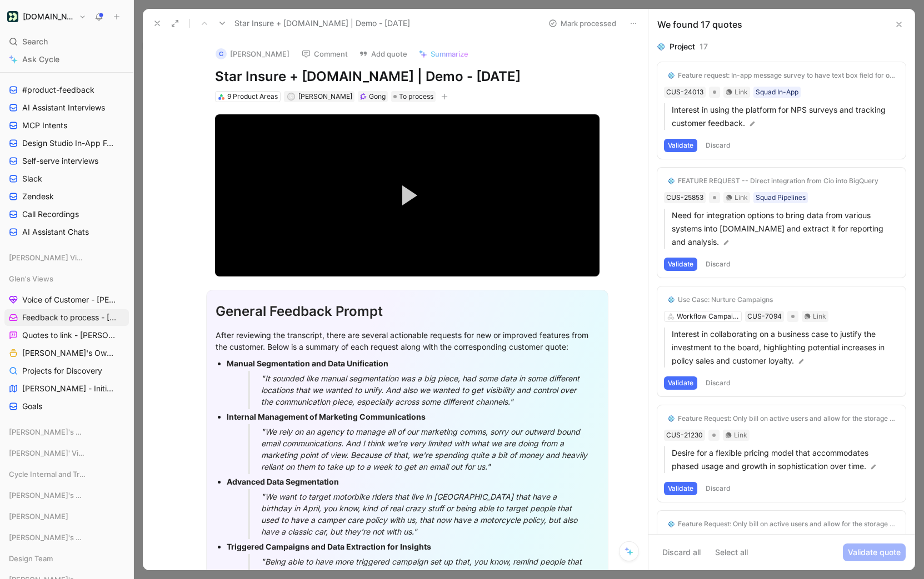
click at [725, 146] on button "Discard" at bounding box center [718, 145] width 33 height 13
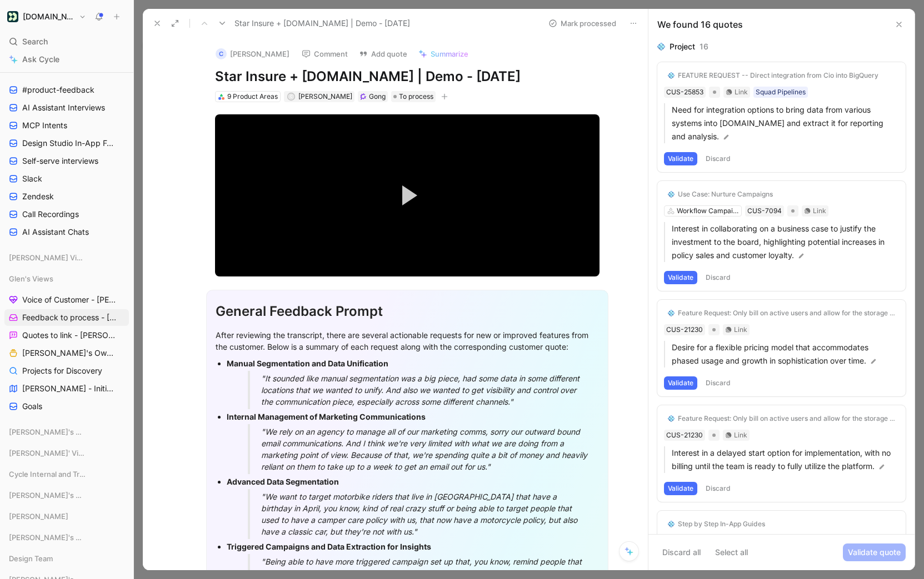
click at [711, 163] on button "Discard" at bounding box center [718, 158] width 33 height 13
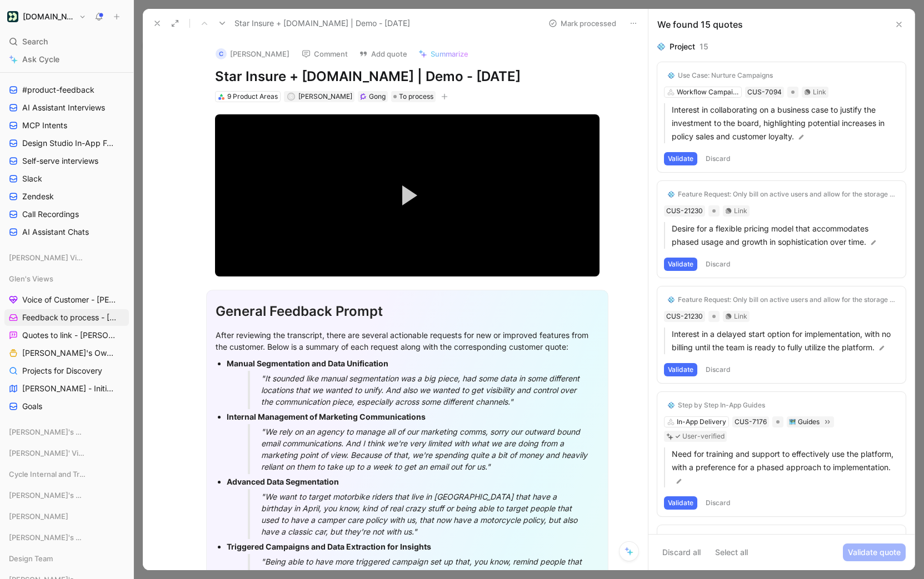
click at [725, 159] on button "Discard" at bounding box center [718, 158] width 33 height 13
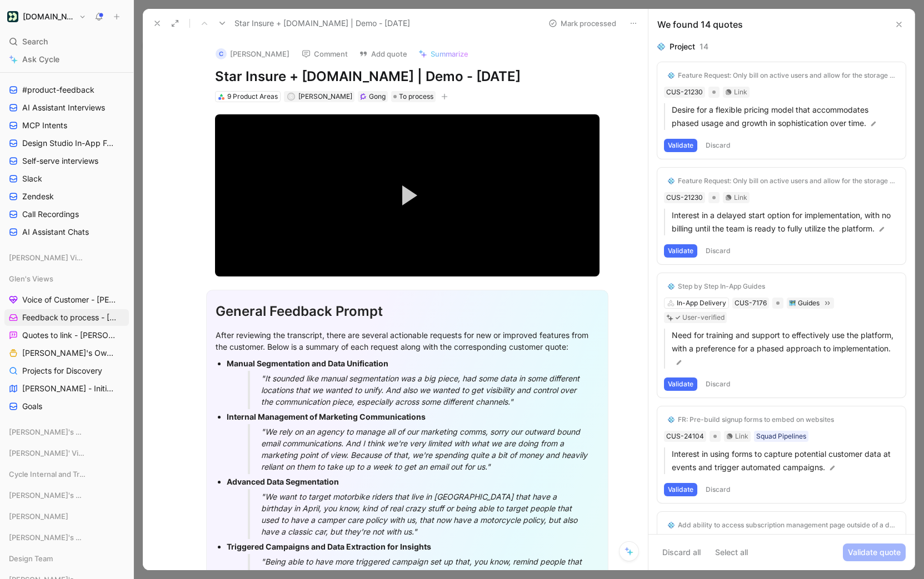
click at [680, 143] on button "Validate" at bounding box center [680, 145] width 33 height 13
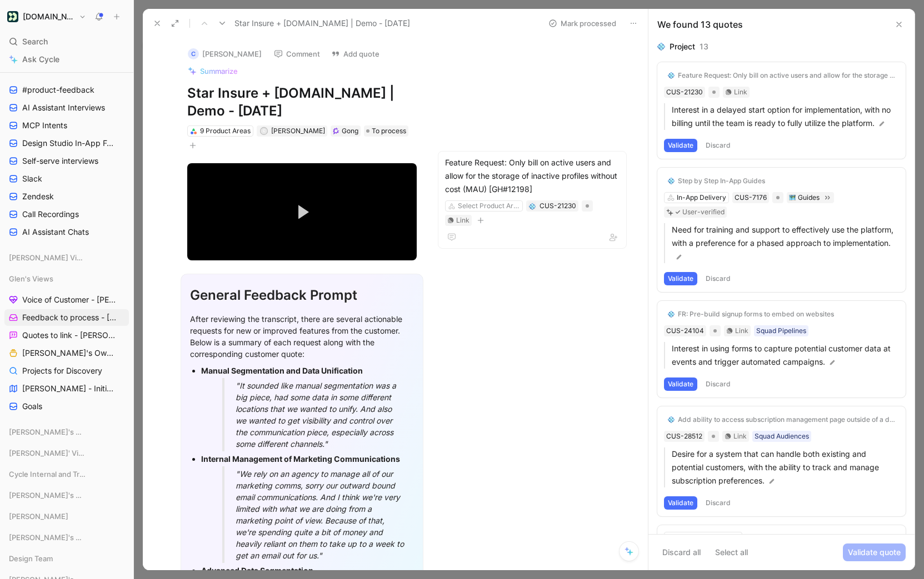
click at [683, 147] on button "Validate" at bounding box center [680, 145] width 33 height 13
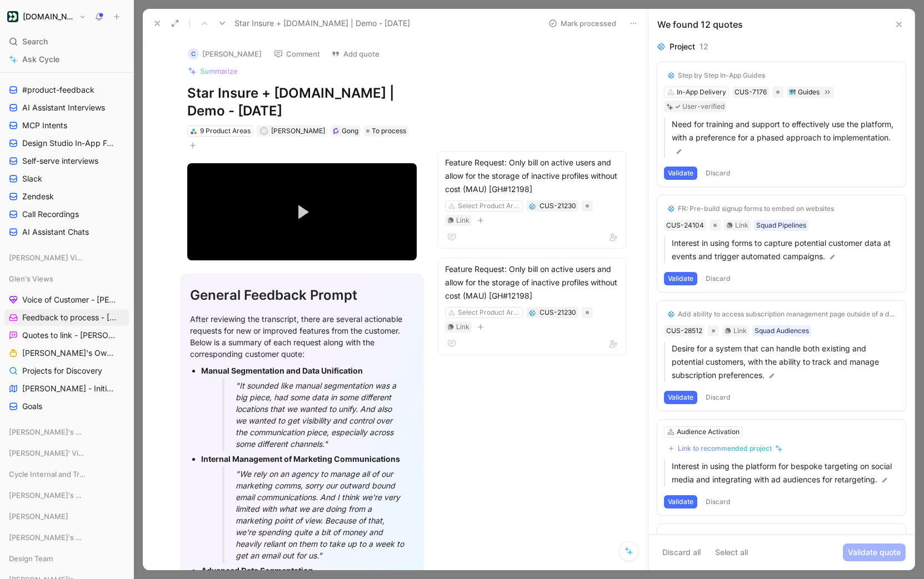
click at [687, 167] on button "Validate" at bounding box center [680, 173] width 33 height 13
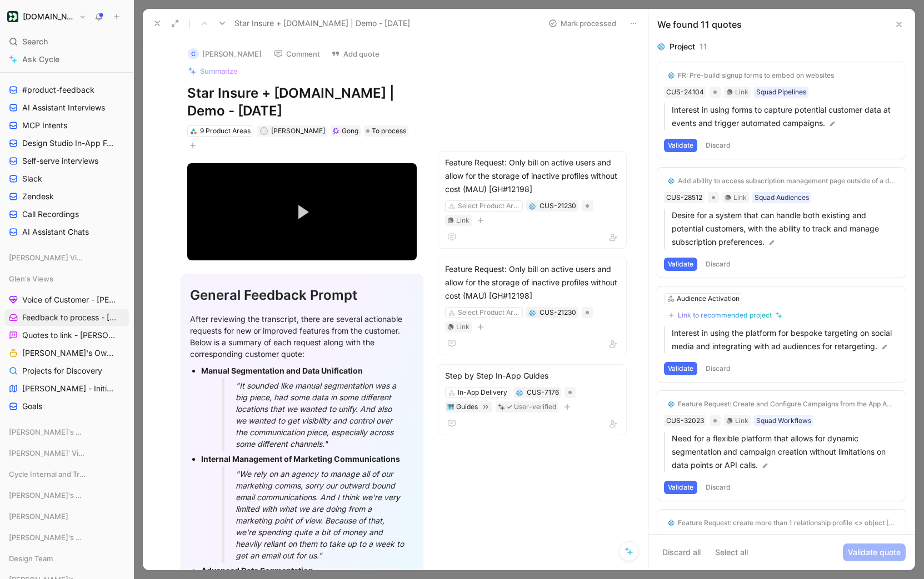
click at [726, 266] on button "Discard" at bounding box center [718, 264] width 33 height 13
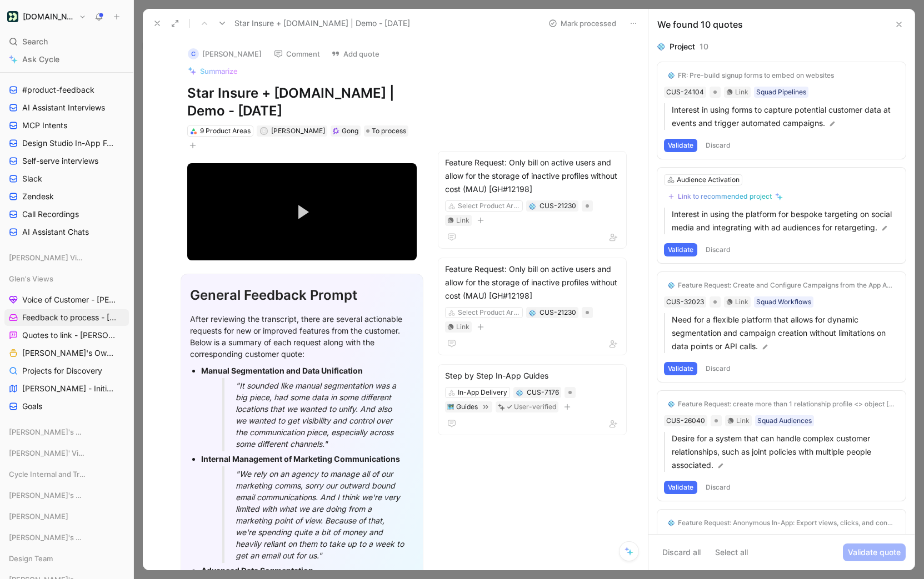
click at [719, 150] on button "Discard" at bounding box center [718, 145] width 33 height 13
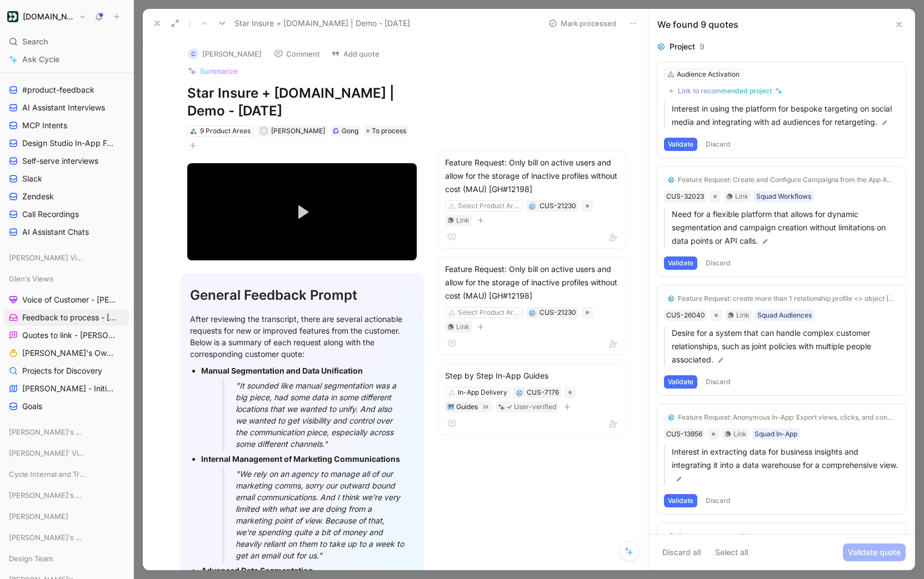
click at [722, 143] on button "Discard" at bounding box center [718, 144] width 33 height 13
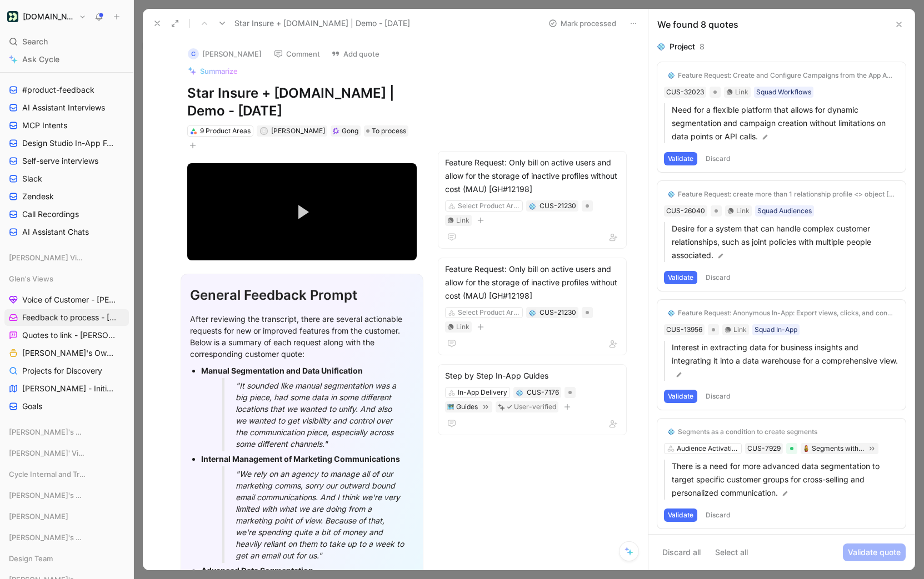
click at [719, 158] on button "Discard" at bounding box center [718, 158] width 33 height 13
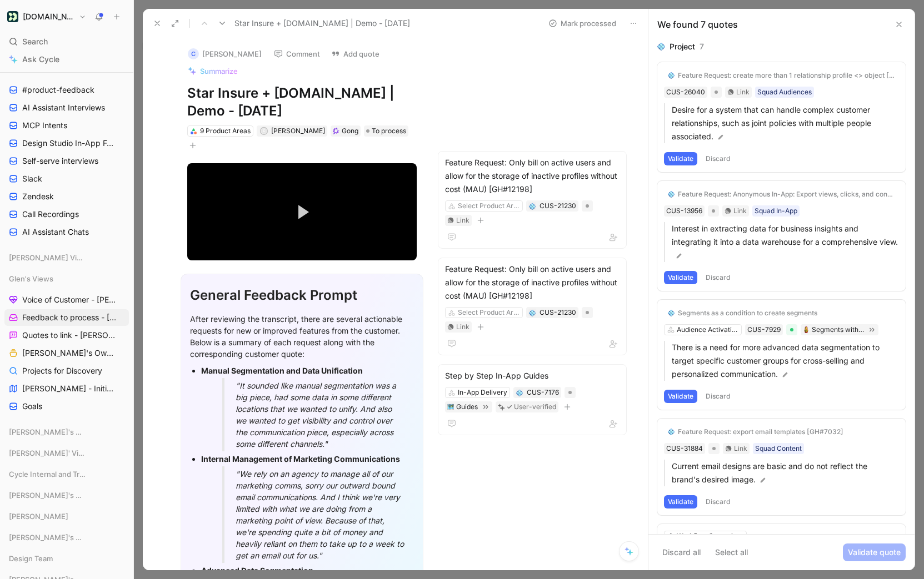
click at [678, 158] on button "Validate" at bounding box center [680, 158] width 33 height 13
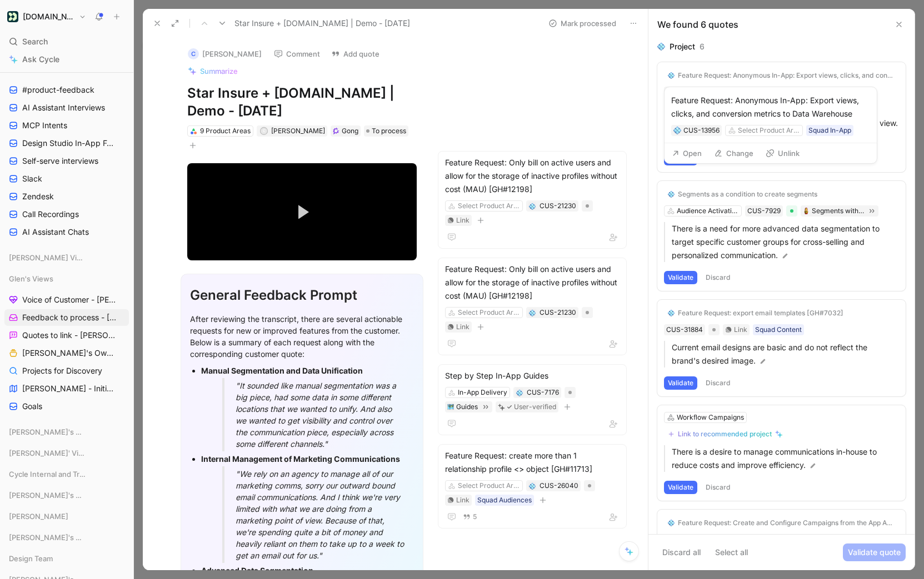
click at [773, 153] on icon at bounding box center [770, 153] width 9 height 9
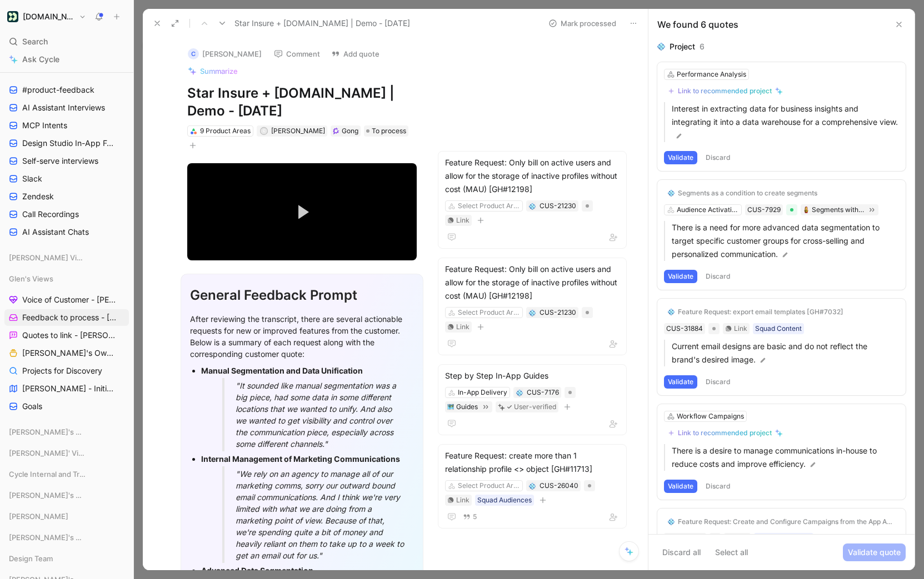
click at [902, 27] on icon at bounding box center [898, 24] width 9 height 9
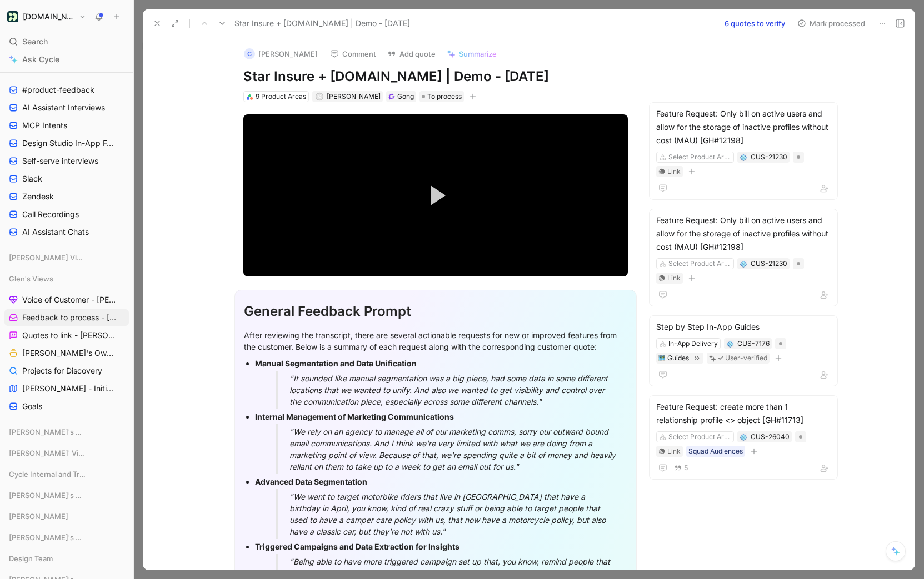
click at [159, 24] on icon at bounding box center [157, 23] width 9 height 9
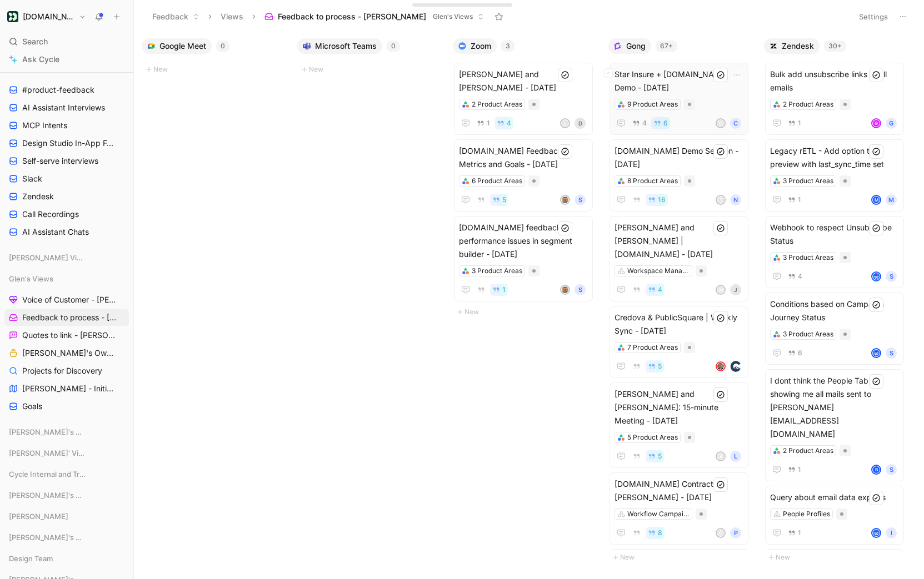
click at [679, 87] on span "Star Insure + [DOMAIN_NAME] | Demo - [DATE]" at bounding box center [678, 81] width 129 height 27
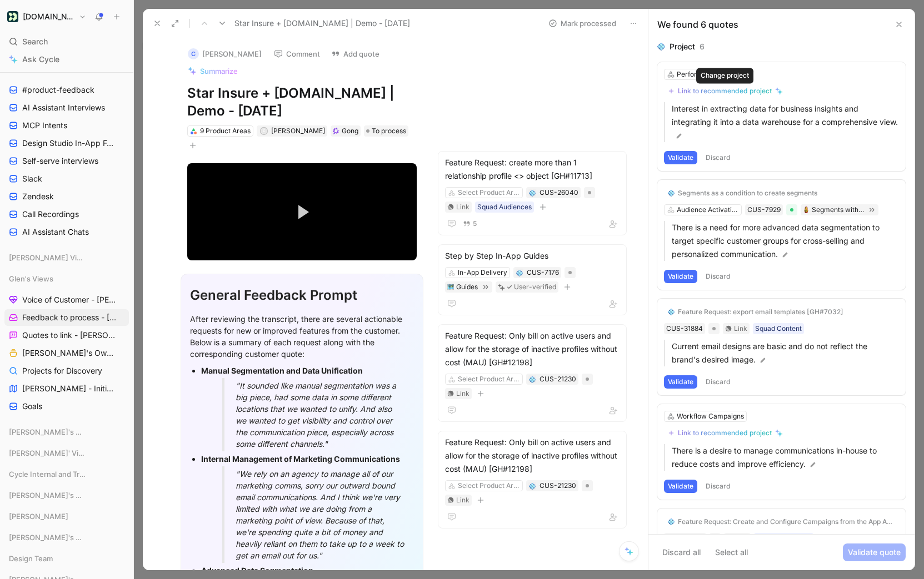
click at [709, 91] on div "Link to recommended project" at bounding box center [725, 91] width 94 height 9
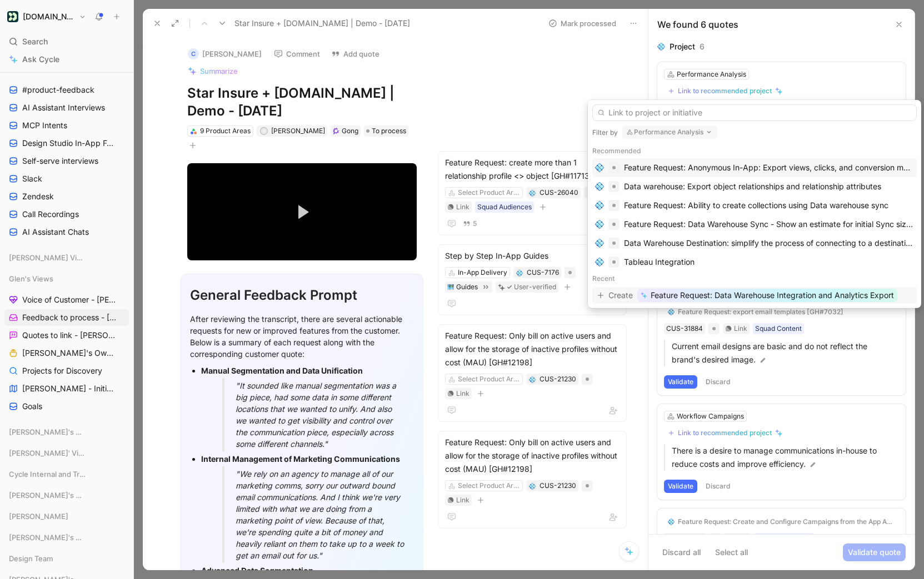
click at [712, 293] on span "Feature Request: Data Warehouse Integration and Analytics Export" at bounding box center [772, 295] width 243 height 13
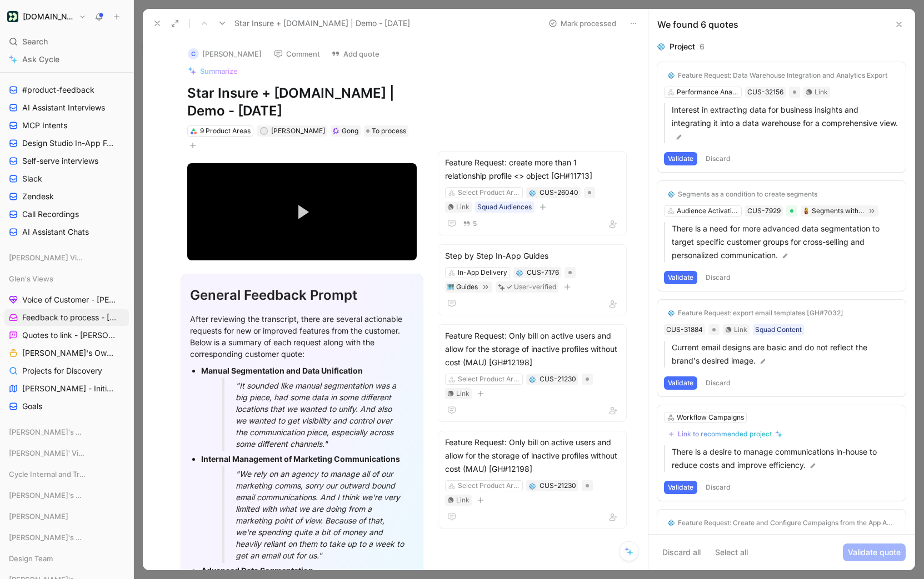
click at [685, 162] on button "Validate" at bounding box center [680, 158] width 33 height 13
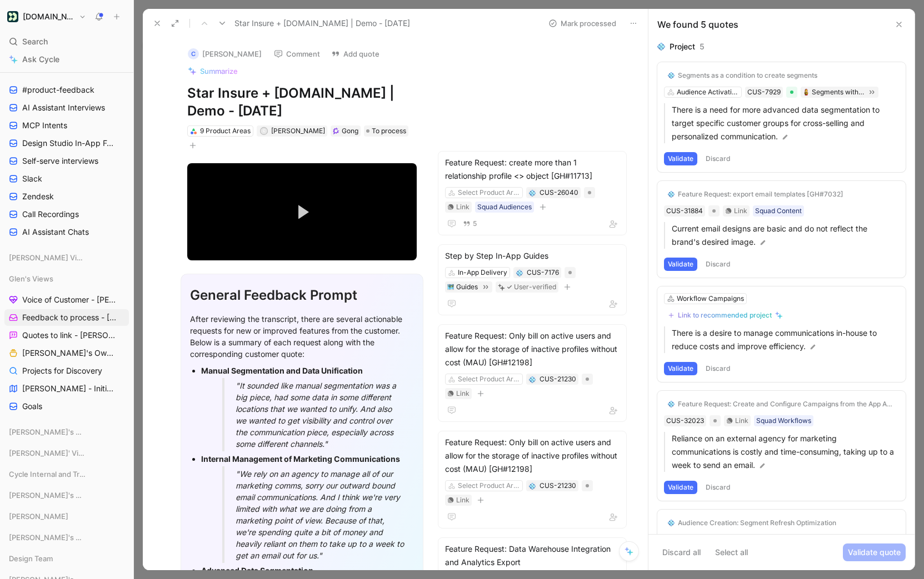
drag, startPoint x: 813, startPoint y: 112, endPoint x: 818, endPoint y: 101, distance: 12.7
click at [813, 112] on p "There is a need for more advanced data segmentation to target specific customer…" at bounding box center [785, 123] width 227 height 40
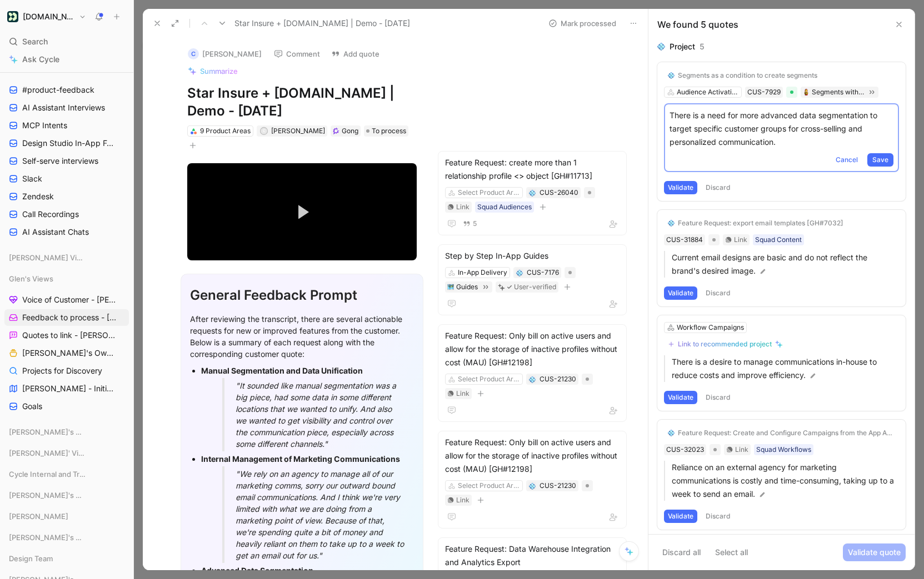
click at [785, 189] on div "Validate Discard" at bounding box center [781, 187] width 235 height 13
click at [707, 188] on button "Discard" at bounding box center [718, 187] width 33 height 13
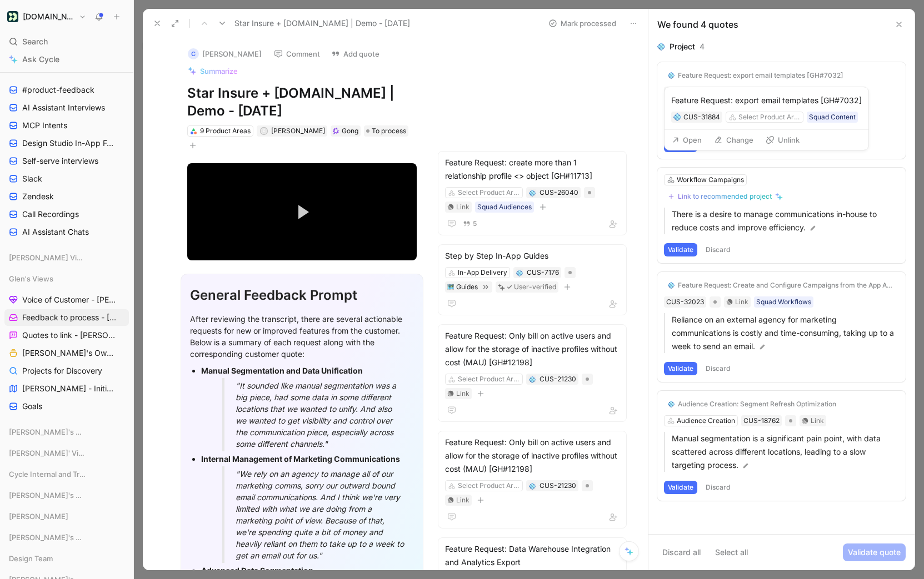
click at [779, 139] on button "Unlink" at bounding box center [783, 140] width 44 height 16
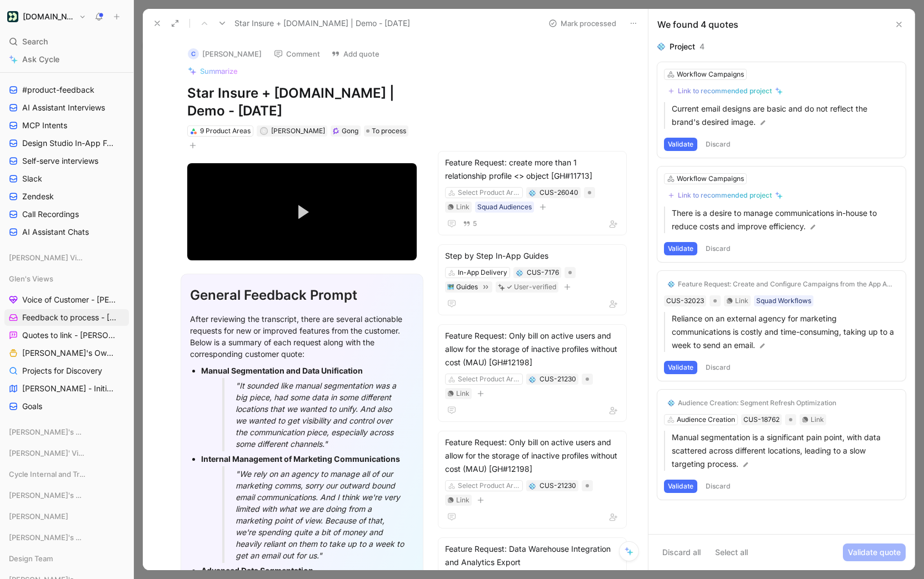
scroll to position [1, 0]
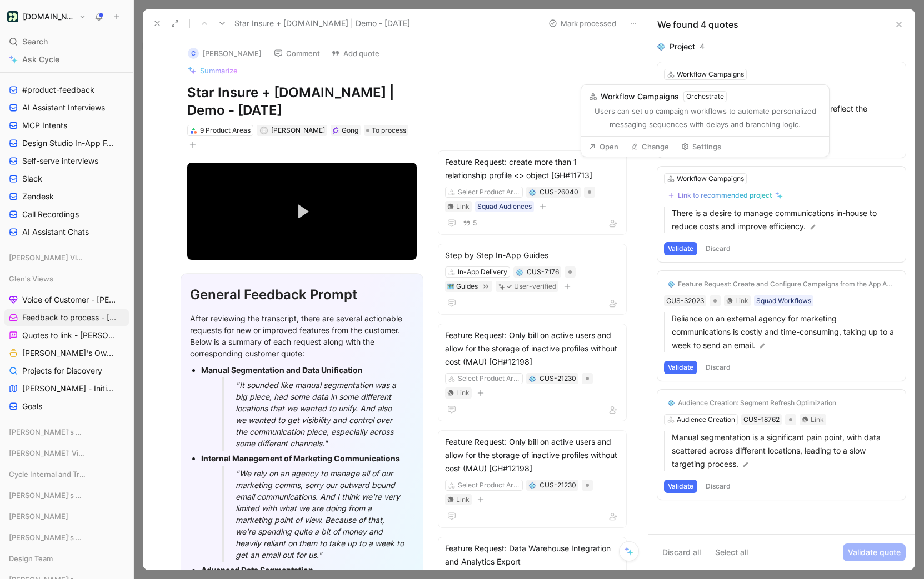
click at [639, 145] on button "Change" at bounding box center [650, 147] width 48 height 16
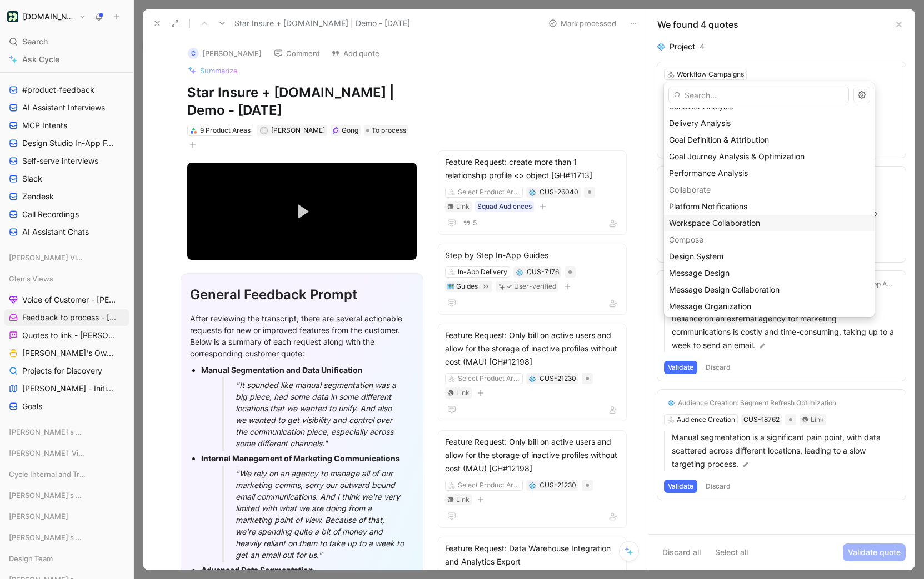
scroll to position [161, 0]
